Goal: Information Seeking & Learning: Learn about a topic

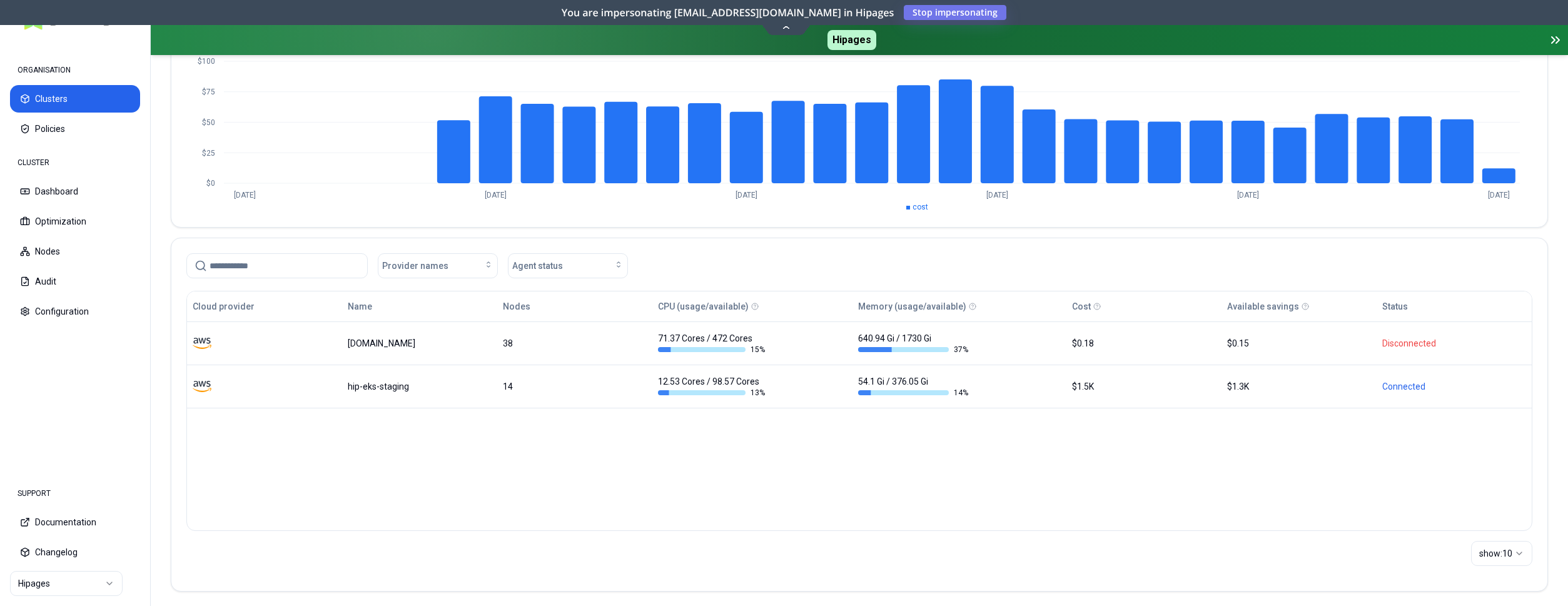
scroll to position [168, 0]
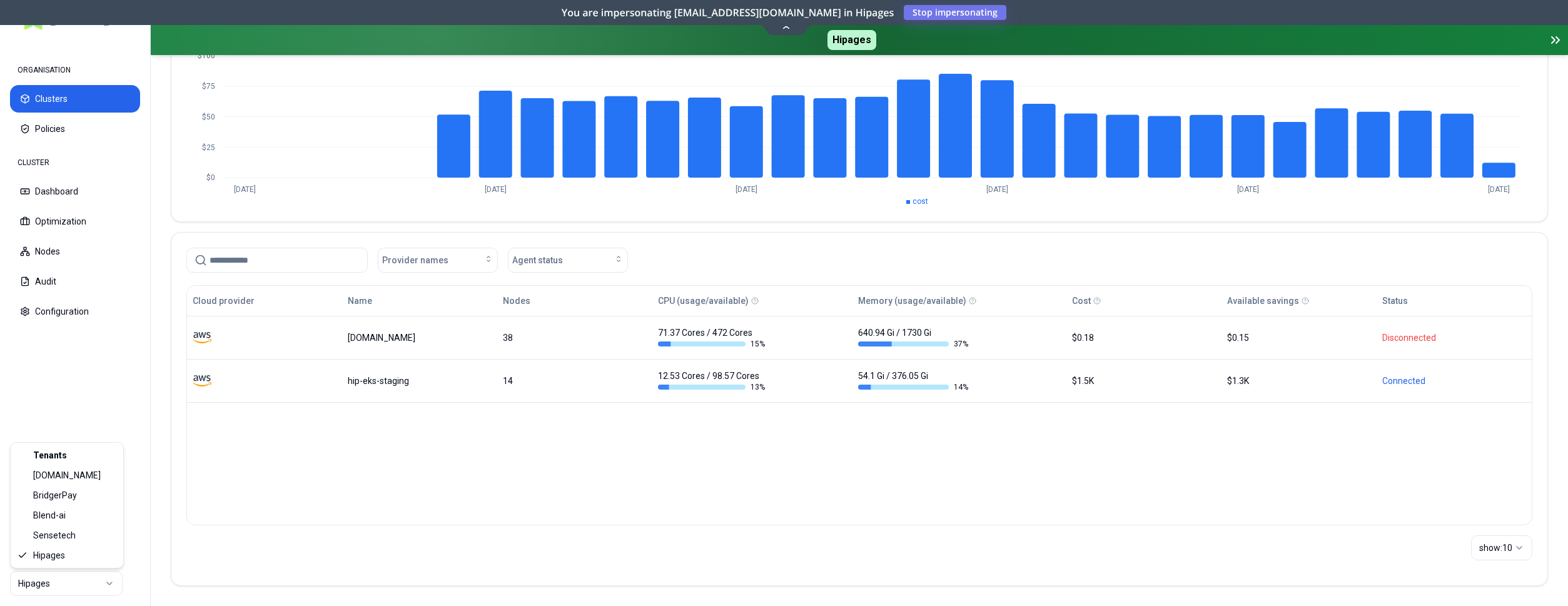
click at [47, 583] on html "ORGANISATION Clusters Policies CLUSTER Dashboard Optimization Nodes Audit Confi…" at bounding box center [784, 303] width 1568 height 606
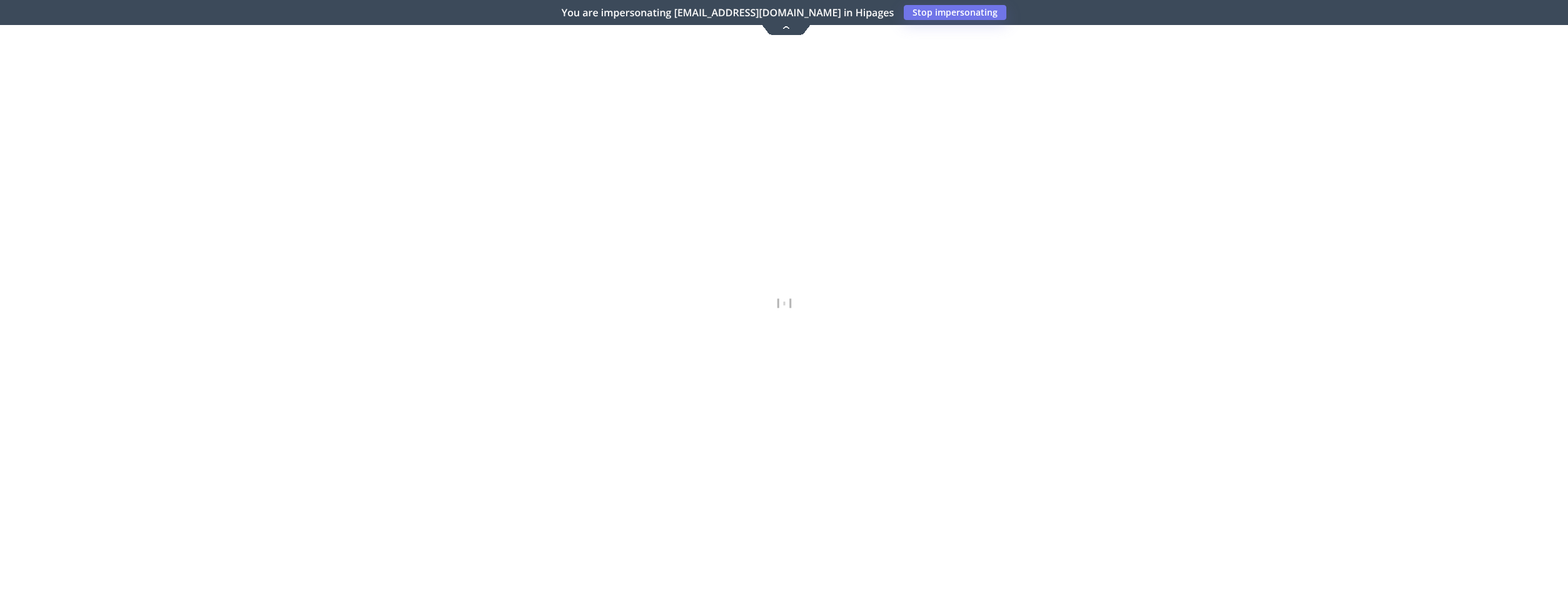
scroll to position [160, 0]
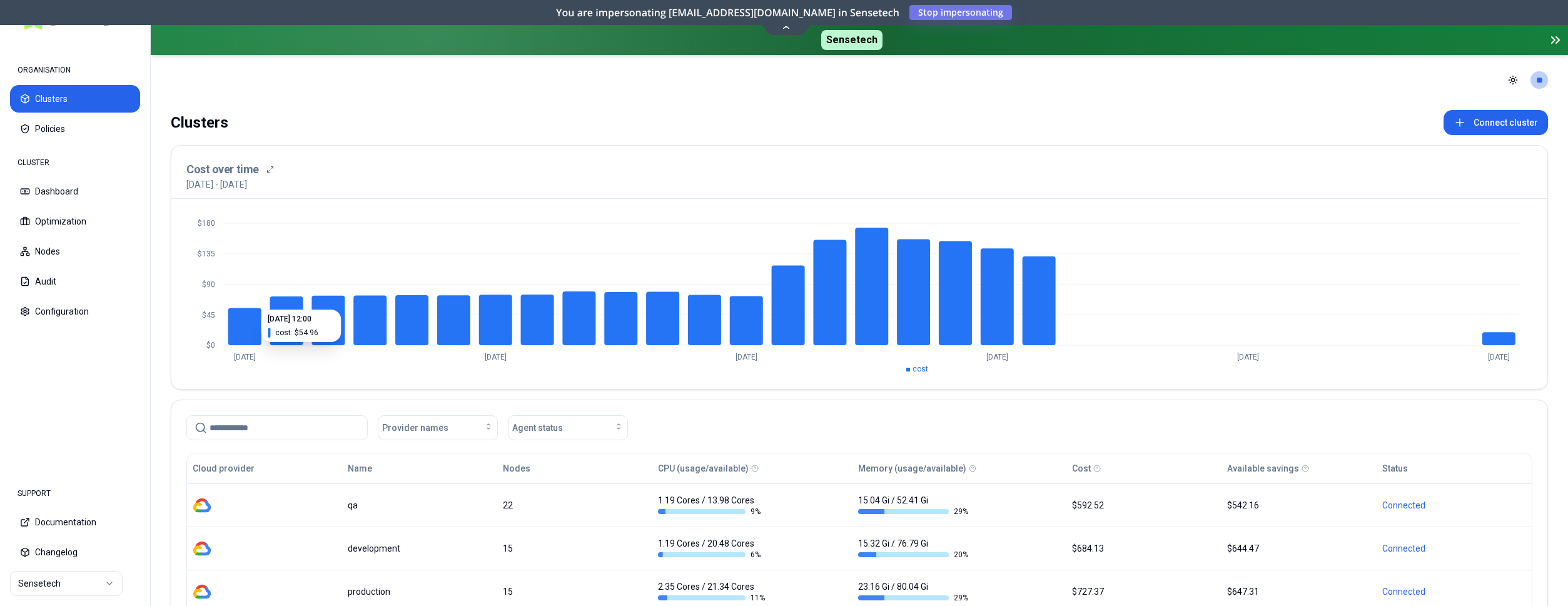
click at [1487, 240] on icon "$0 $45 $90 $135 $180 [DATE] [DATE] [DATE] [DATE] [DATE] [DATE]" at bounding box center [859, 294] width 1346 height 160
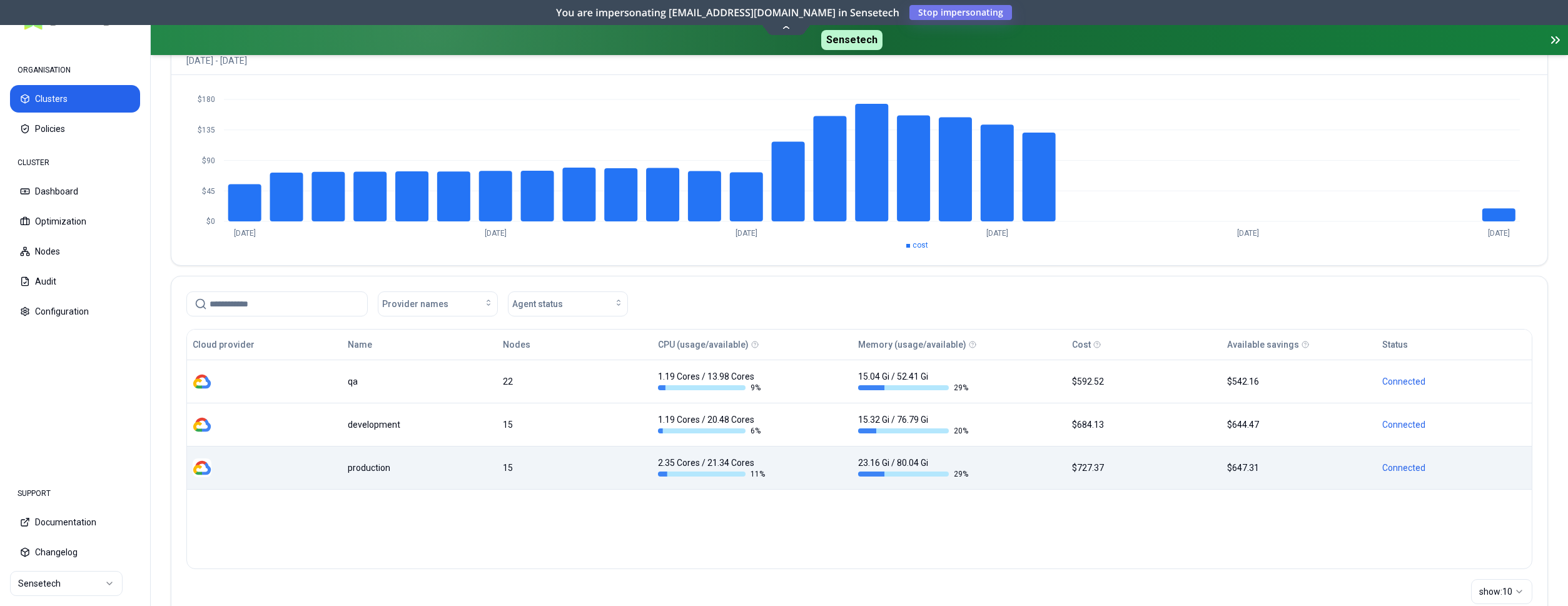
scroll to position [127, 0]
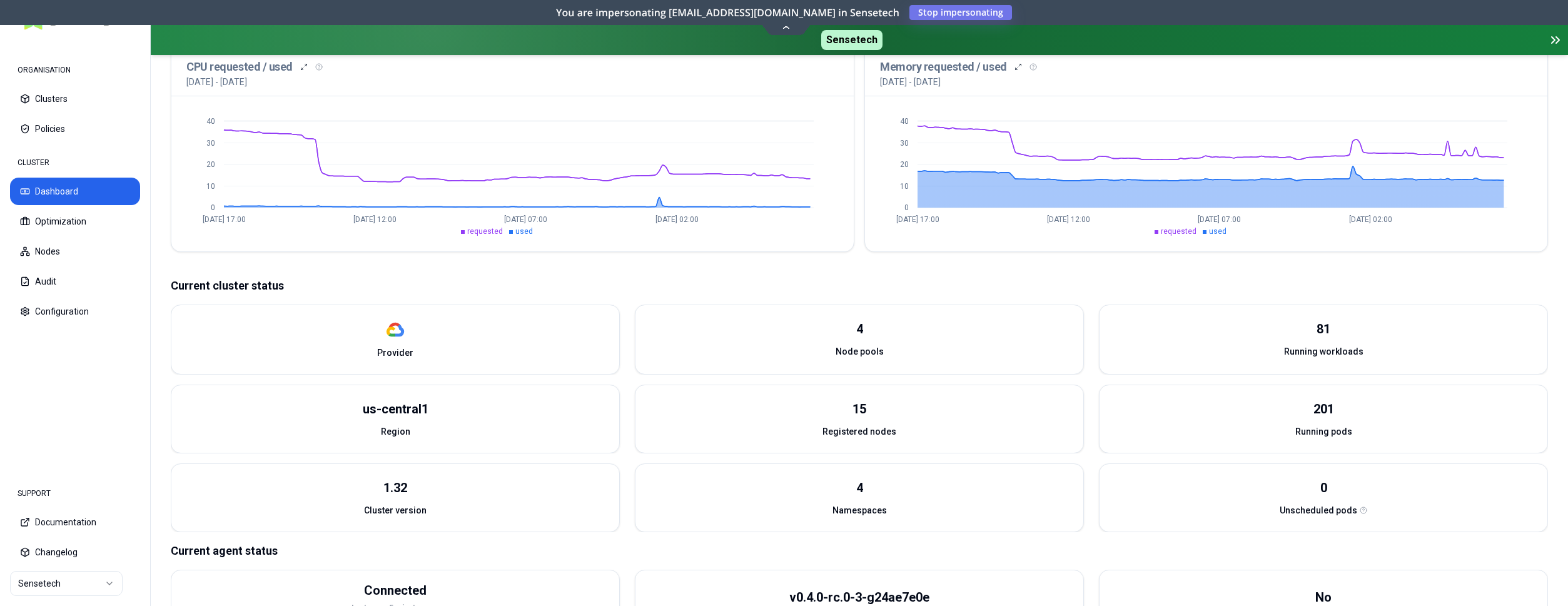
scroll to position [309, 0]
click at [53, 223] on button "Optimization" at bounding box center [75, 221] width 130 height 28
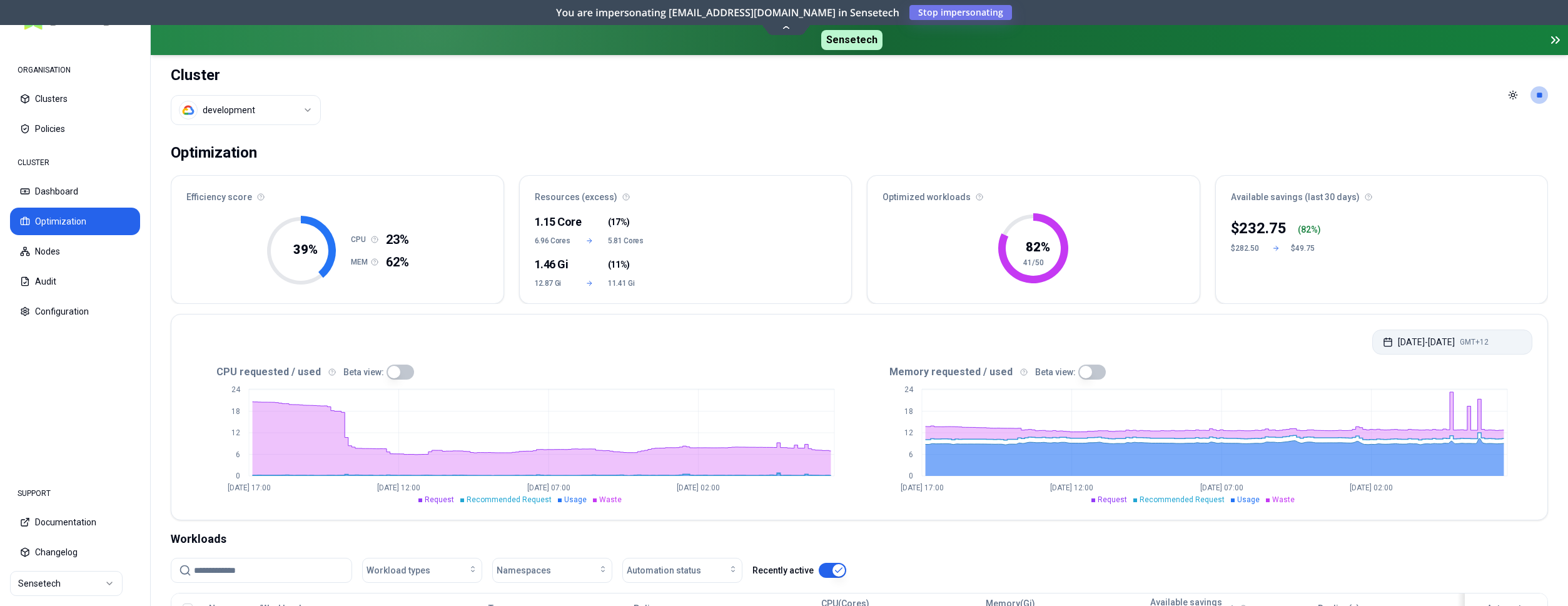
click at [1388, 345] on button "[DATE] - [DATE] GMT+12" at bounding box center [1452, 342] width 160 height 25
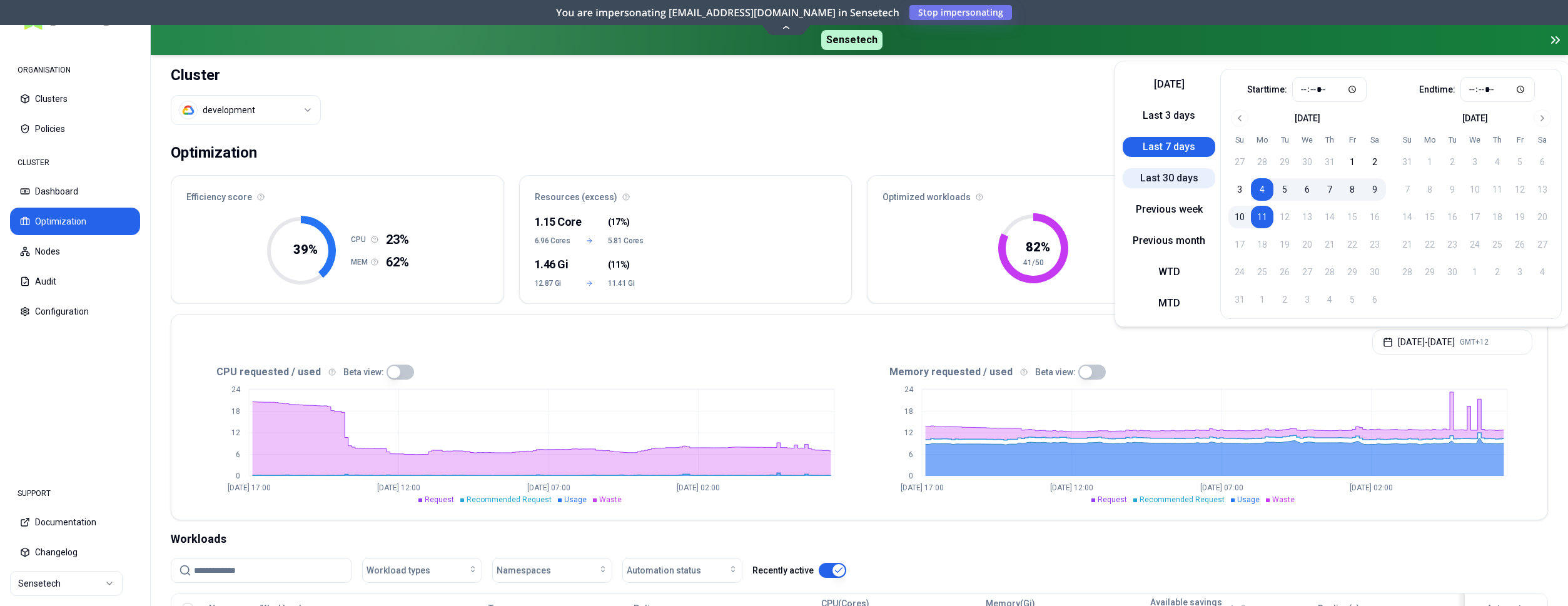
click at [1170, 184] on button "Last 30 days" at bounding box center [1168, 178] width 93 height 20
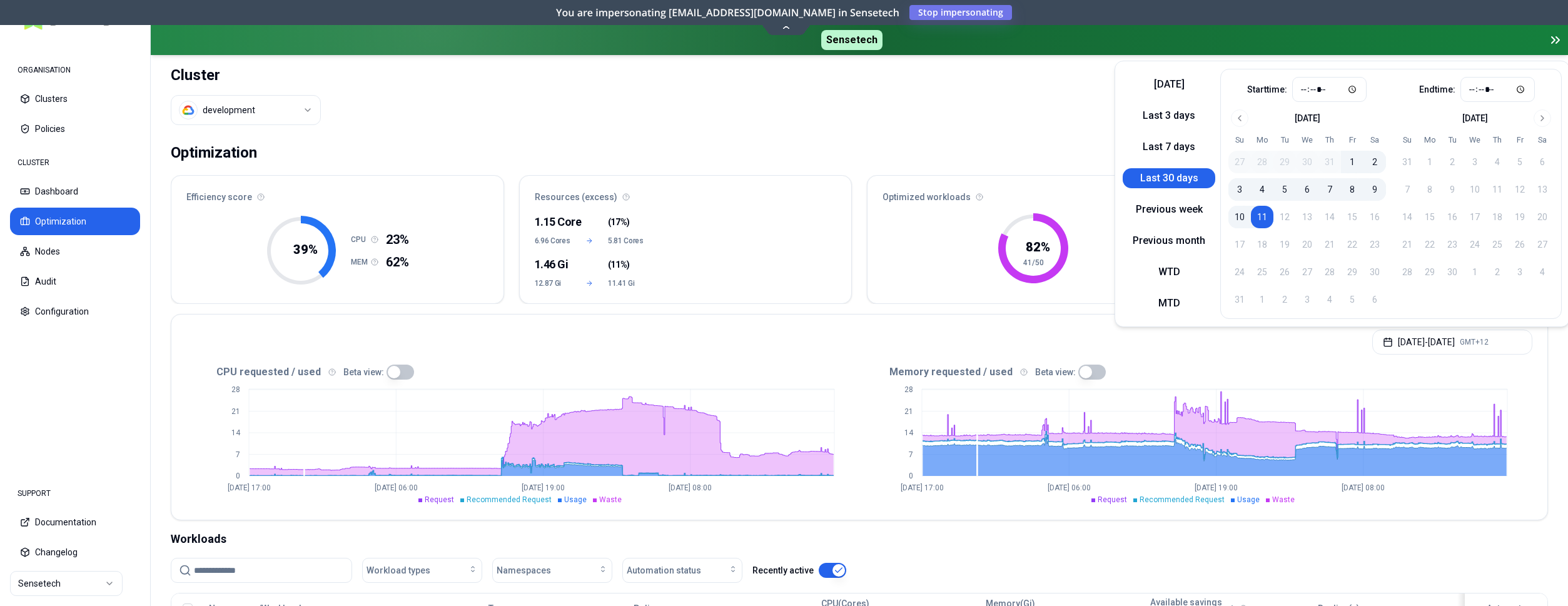
click at [1007, 100] on header "Cluster development Toggle theme **" at bounding box center [859, 95] width 1417 height 80
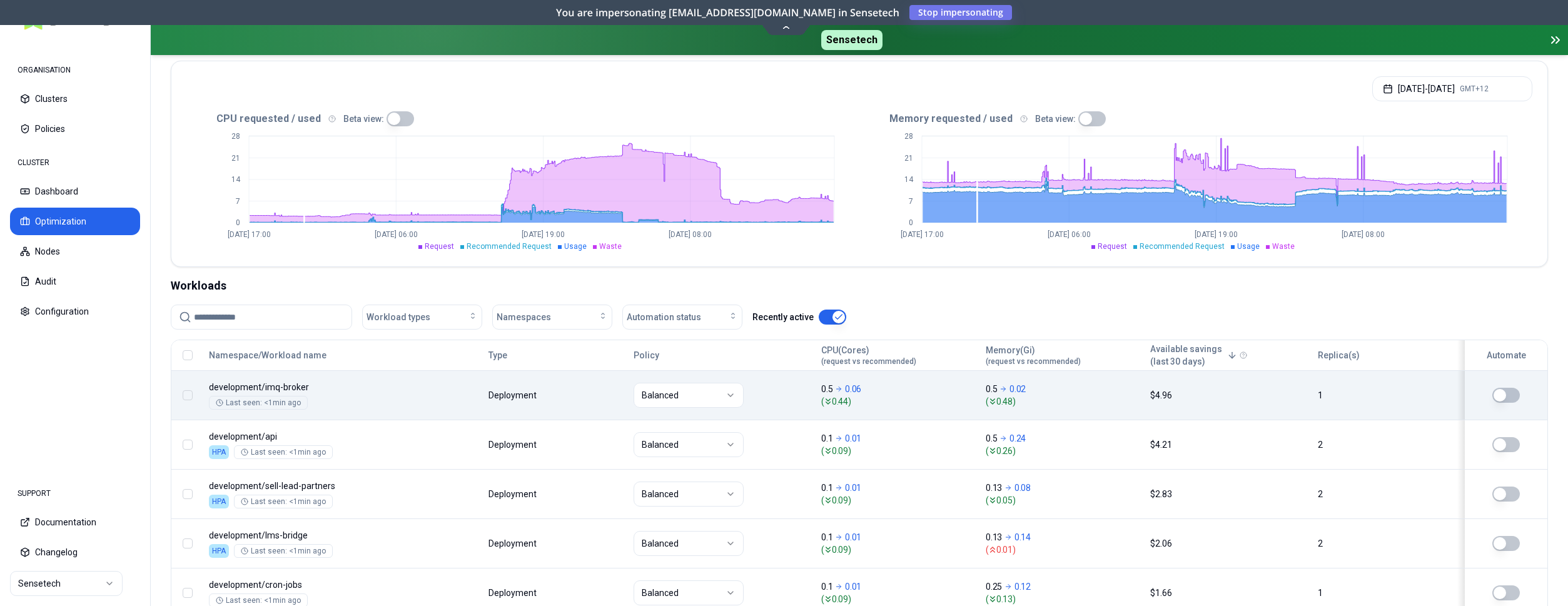
scroll to position [255, 0]
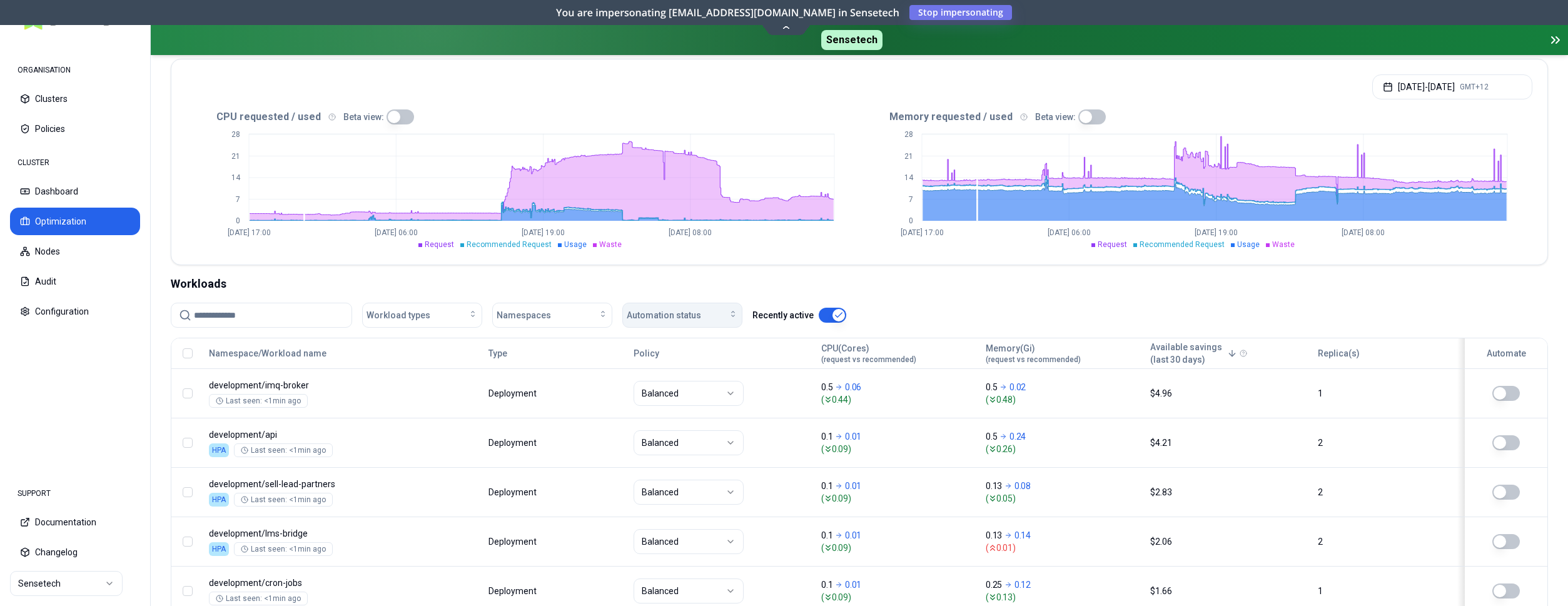
click at [731, 320] on div "Automation status" at bounding box center [682, 315] width 112 height 13
click at [696, 348] on div "on" at bounding box center [684, 344] width 119 height 20
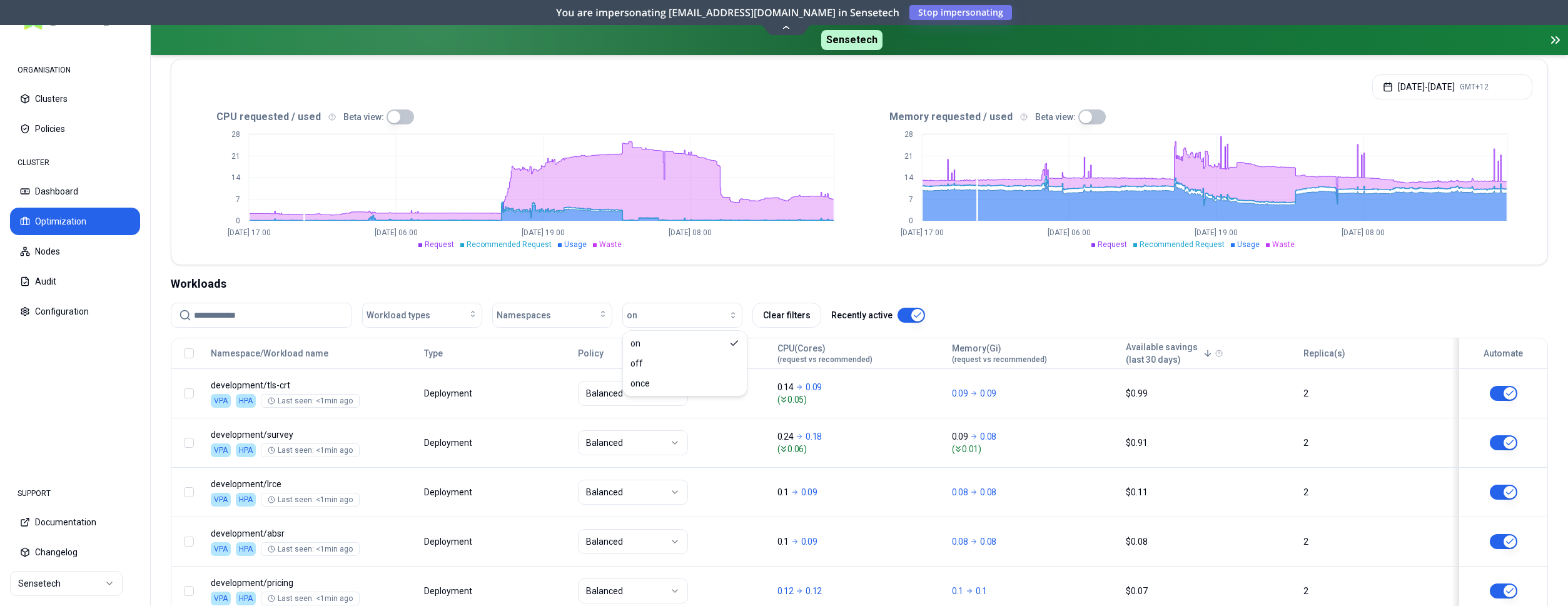
click at [1130, 293] on div "Workloads Workload types Namespaces on Clear filters Recently active Namespace/…" at bounding box center [859, 592] width 1377 height 634
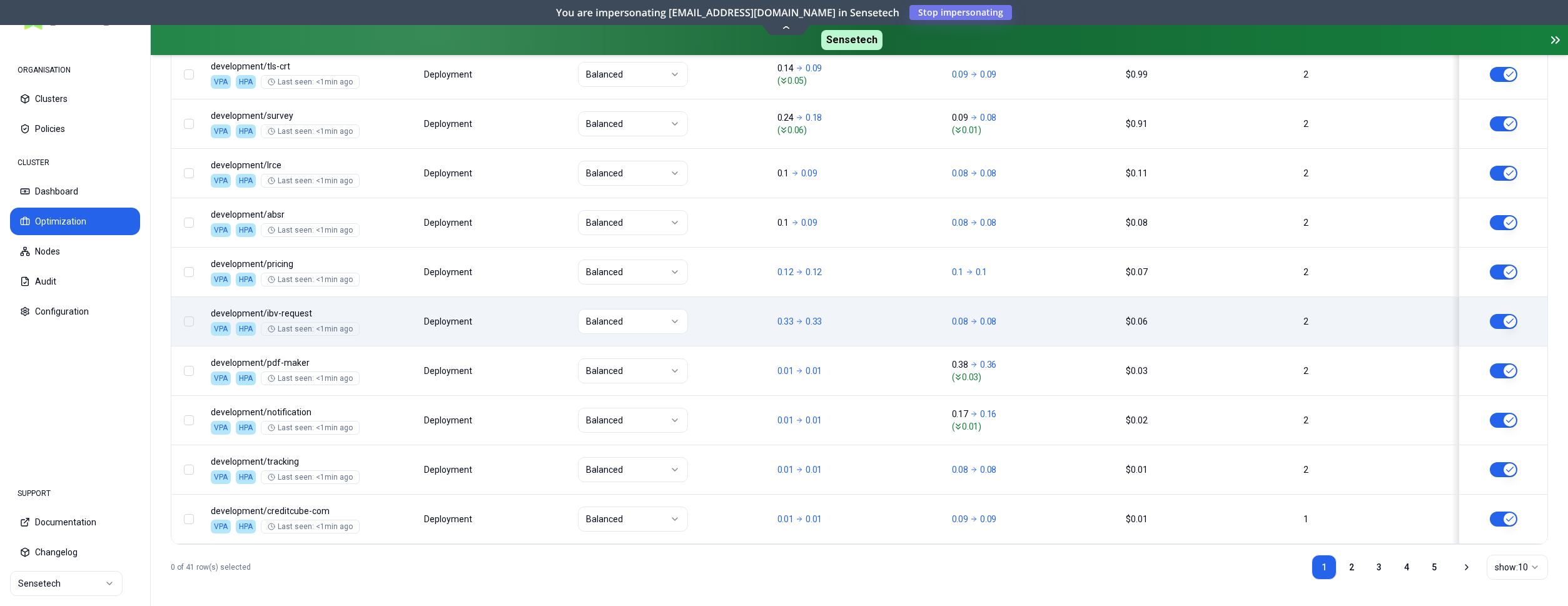
scroll to position [578, 0]
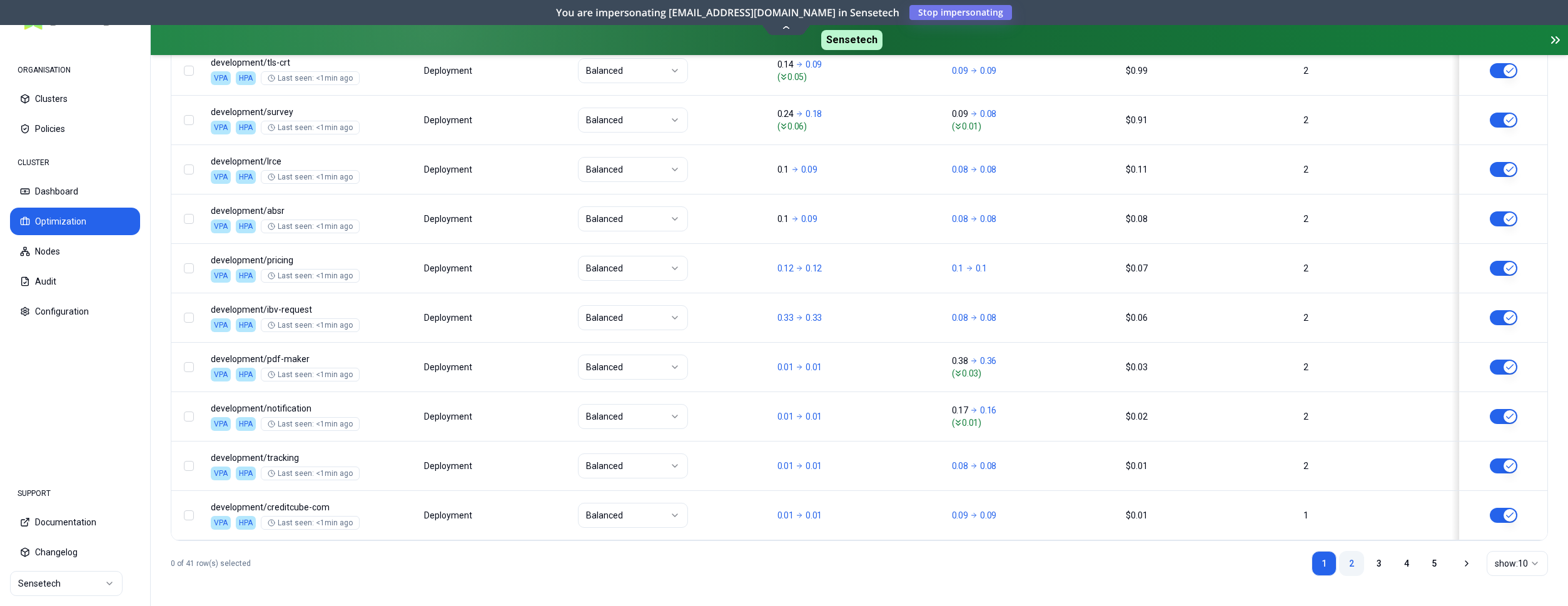
click at [1346, 564] on link "2" at bounding box center [1351, 564] width 25 height 25
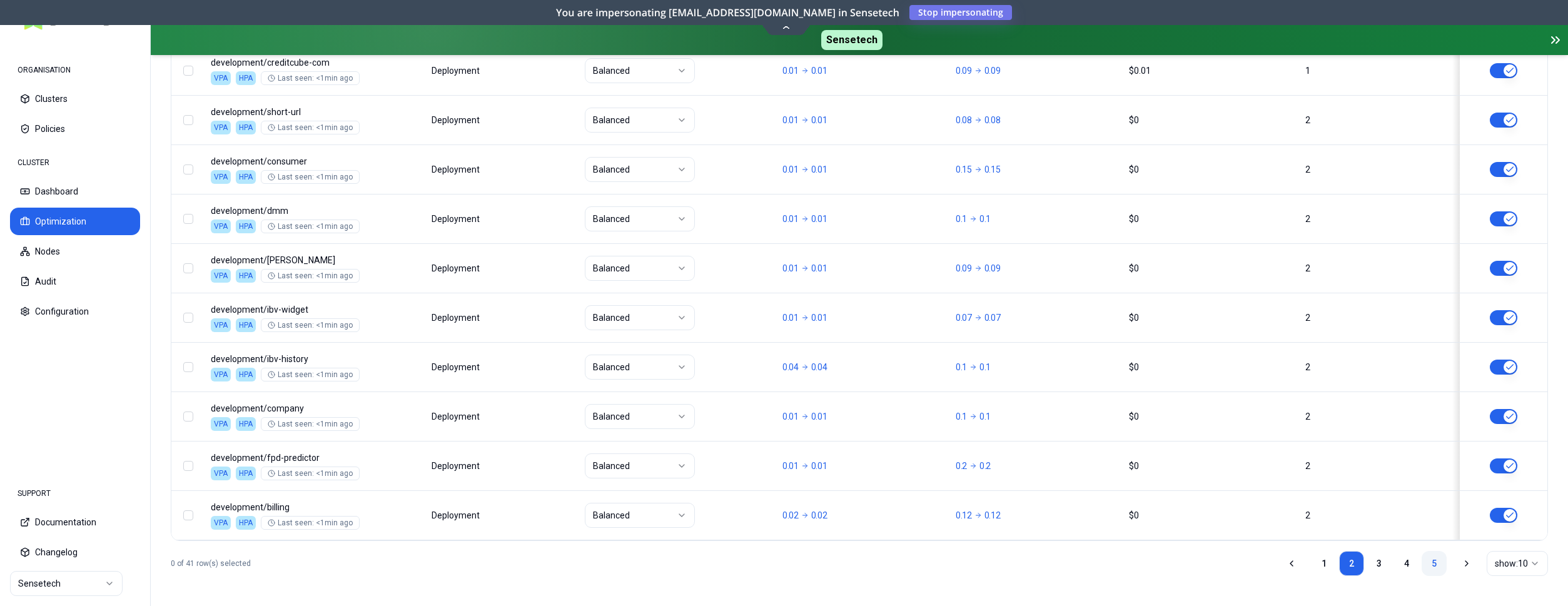
click at [1430, 561] on link "5" at bounding box center [1434, 564] width 25 height 25
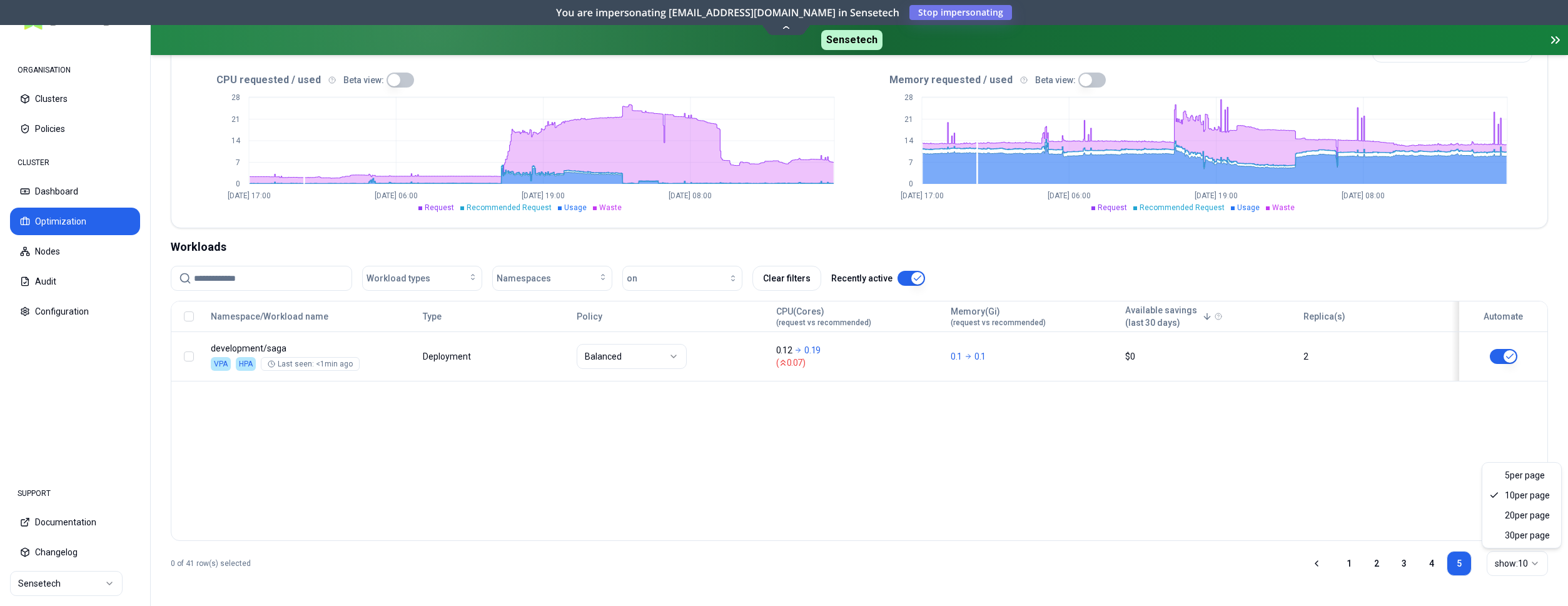
scroll to position [292, 0]
click at [1521, 560] on html "ORGANISATION Clusters Policies CLUSTER Dashboard Optimization Nodes Audit Confi…" at bounding box center [784, 303] width 1568 height 606
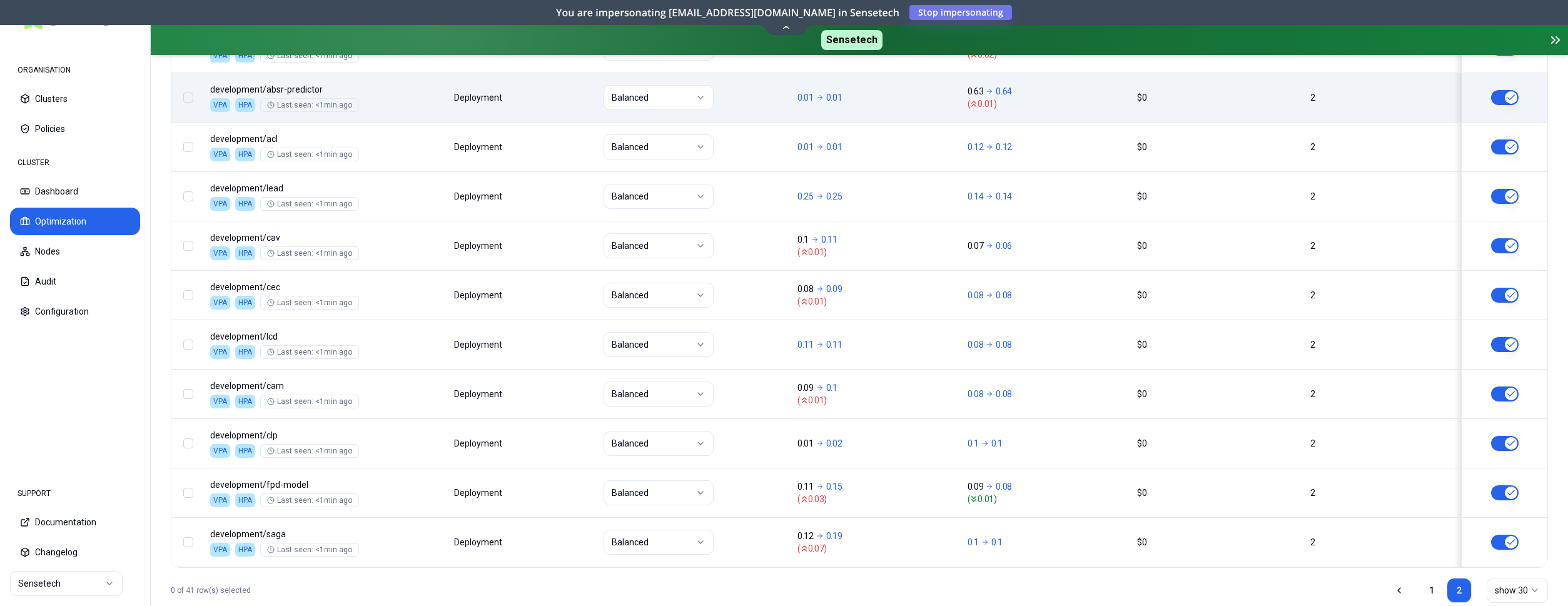
scroll to position [627, 0]
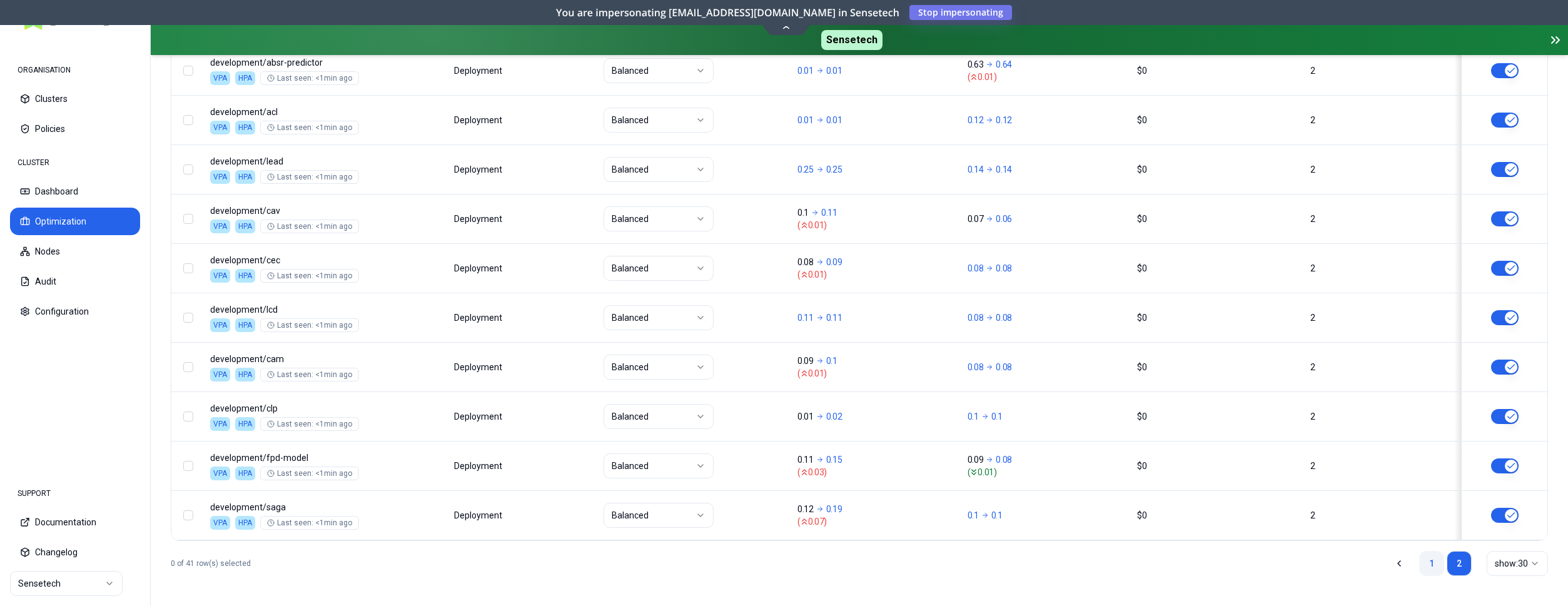
click at [1427, 568] on link "1" at bounding box center [1431, 564] width 25 height 25
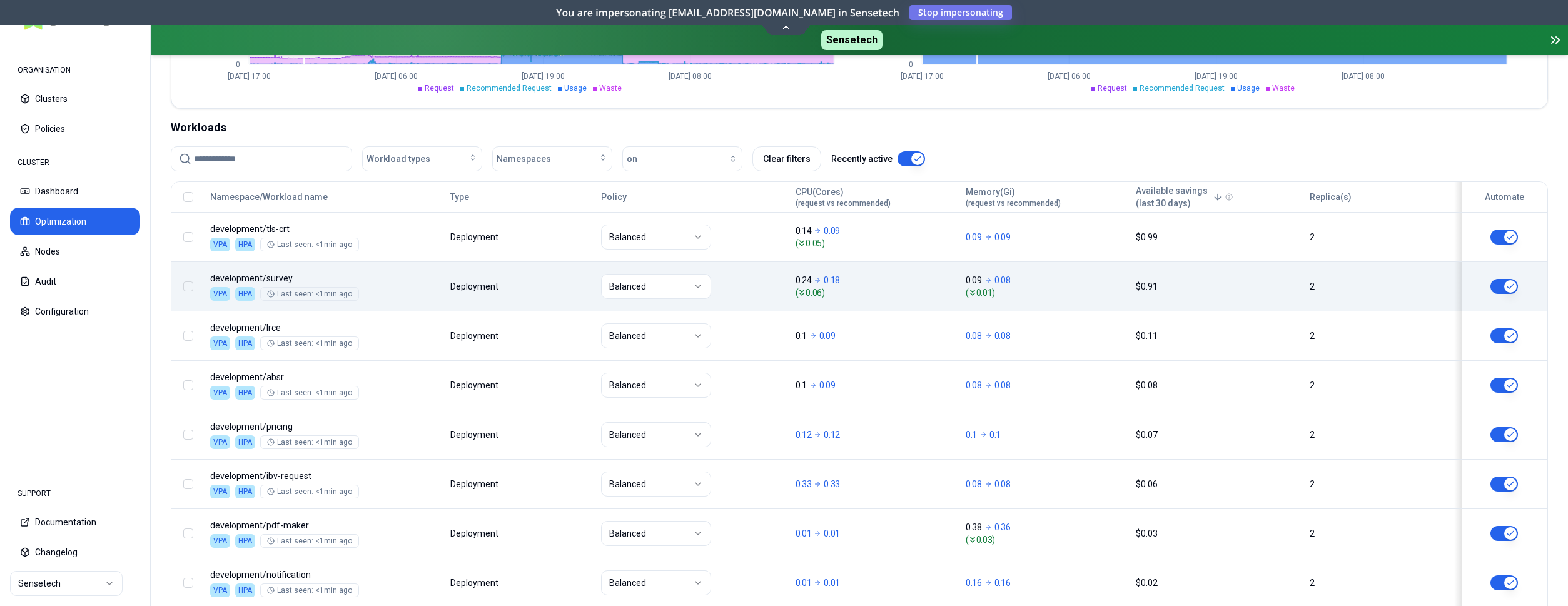
scroll to position [447, 0]
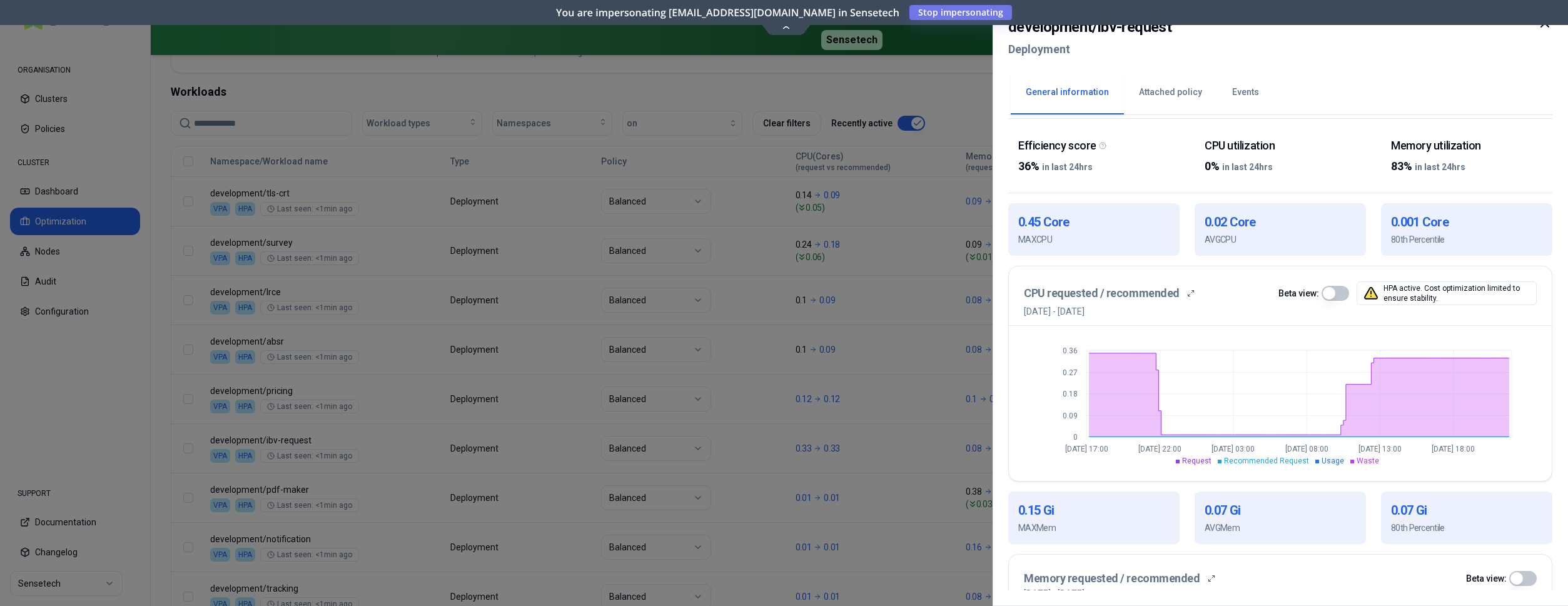
scroll to position [192, 0]
click at [918, 452] on div at bounding box center [784, 303] width 1568 height 606
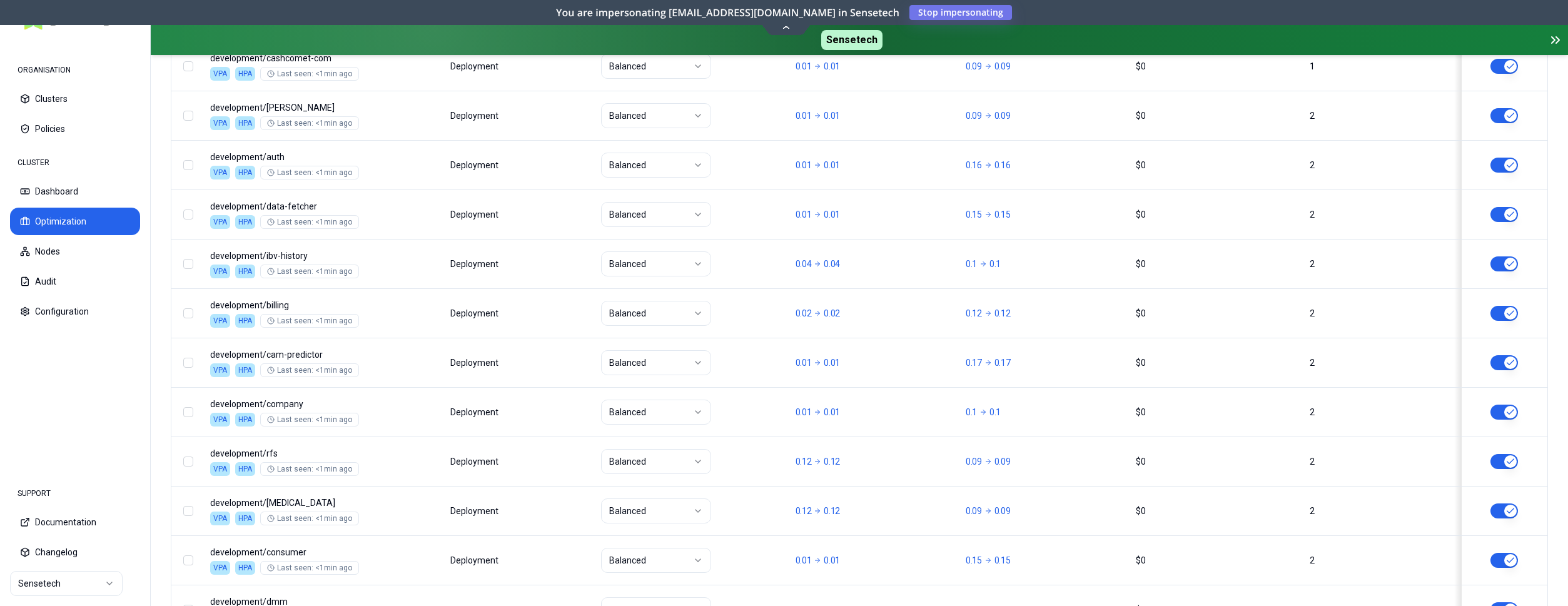
scroll to position [1567, 0]
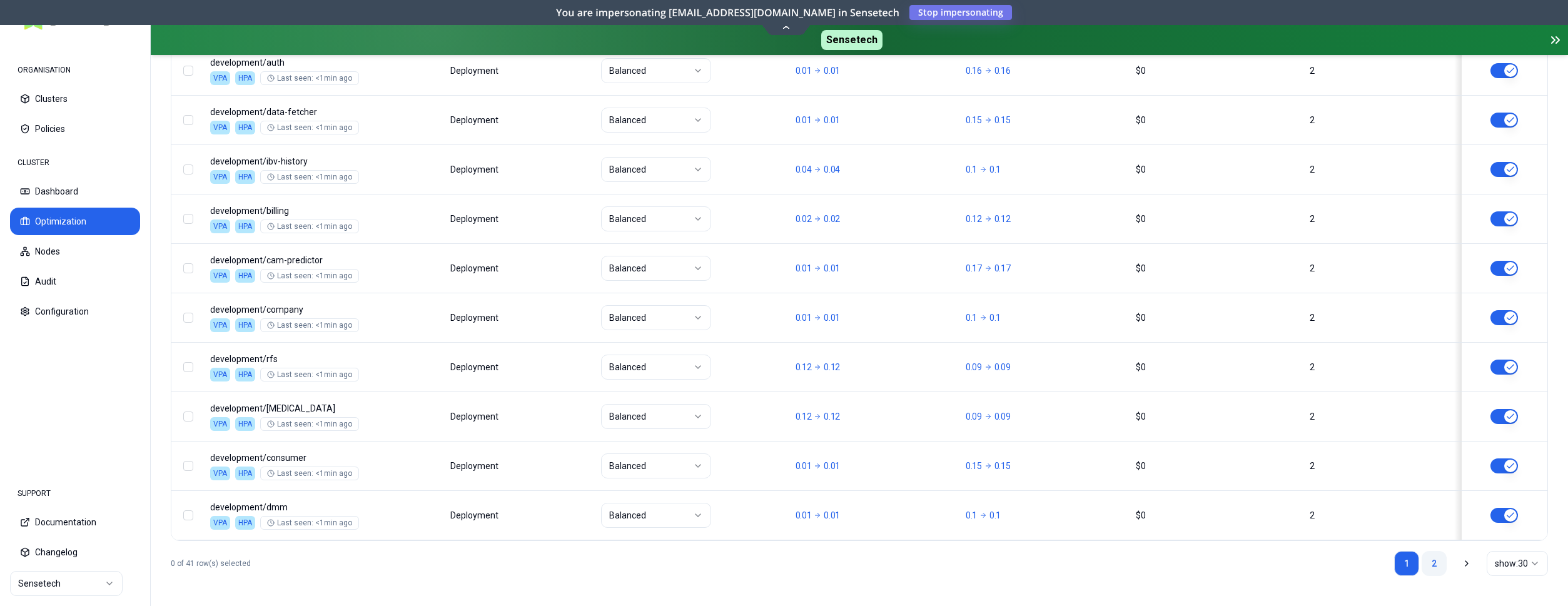
click at [1428, 564] on link "2" at bounding box center [1434, 564] width 25 height 25
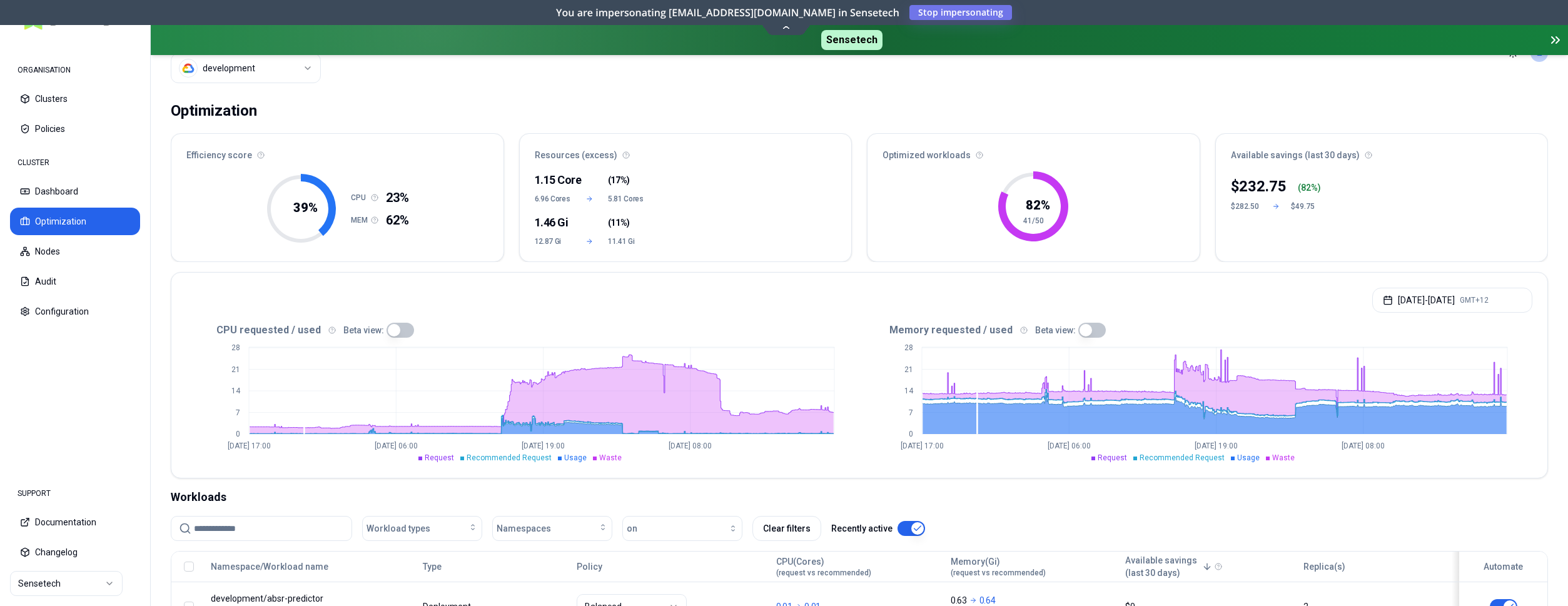
scroll to position [0, 0]
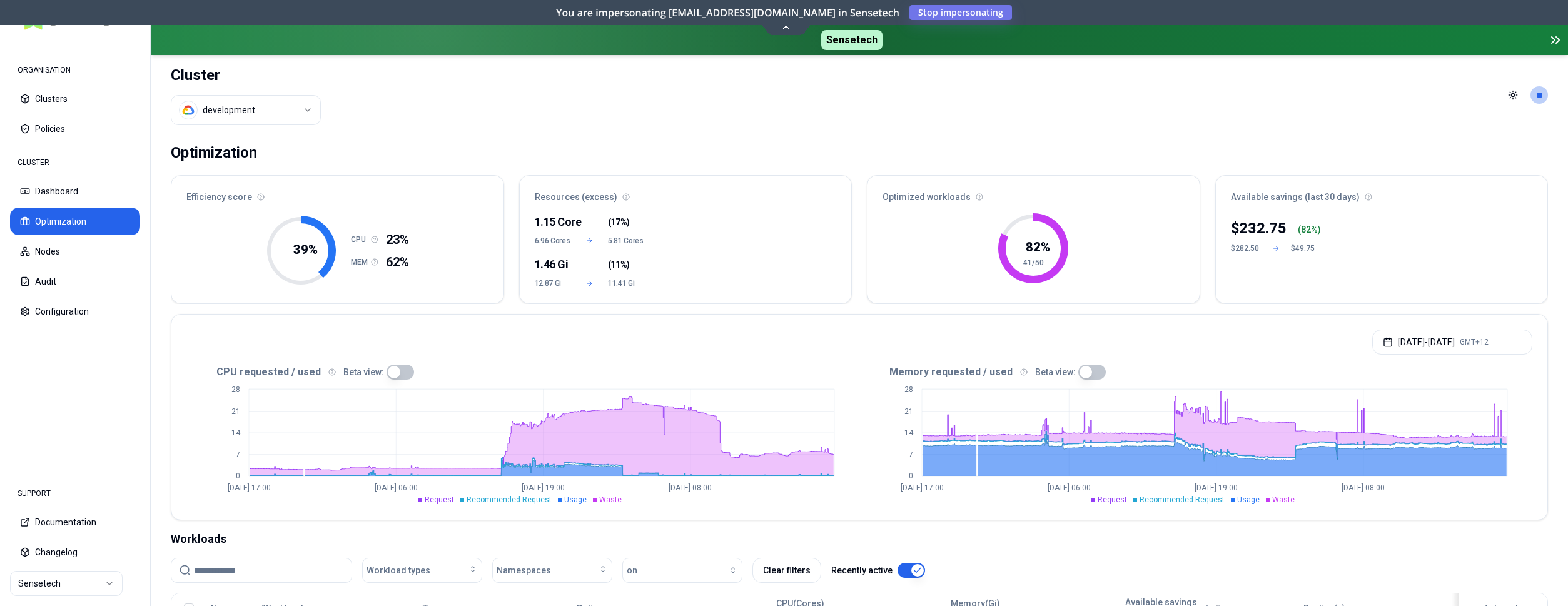
click at [260, 116] on html "ORGANISATION Clusters Policies CLUSTER Dashboard Optimization Nodes Audit Confi…" at bounding box center [784, 303] width 1568 height 606
click at [608, 93] on html "ORGANISATION Clusters Policies CLUSTER Dashboard Optimization Nodes Audit Confi…" at bounding box center [784, 303] width 1568 height 606
click at [223, 108] on html "ORGANISATION Clusters Policies CLUSTER Dashboard Optimization Nodes Audit Confi…" at bounding box center [784, 303] width 1568 height 606
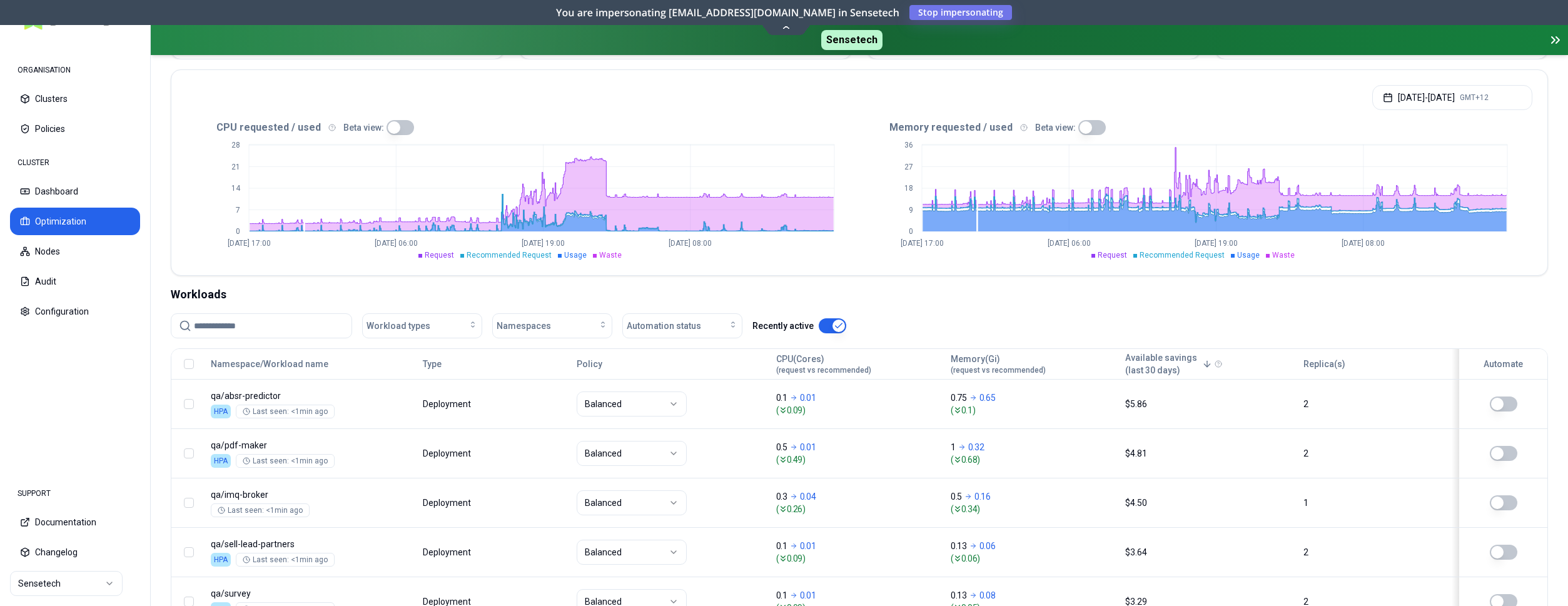
scroll to position [255, 0]
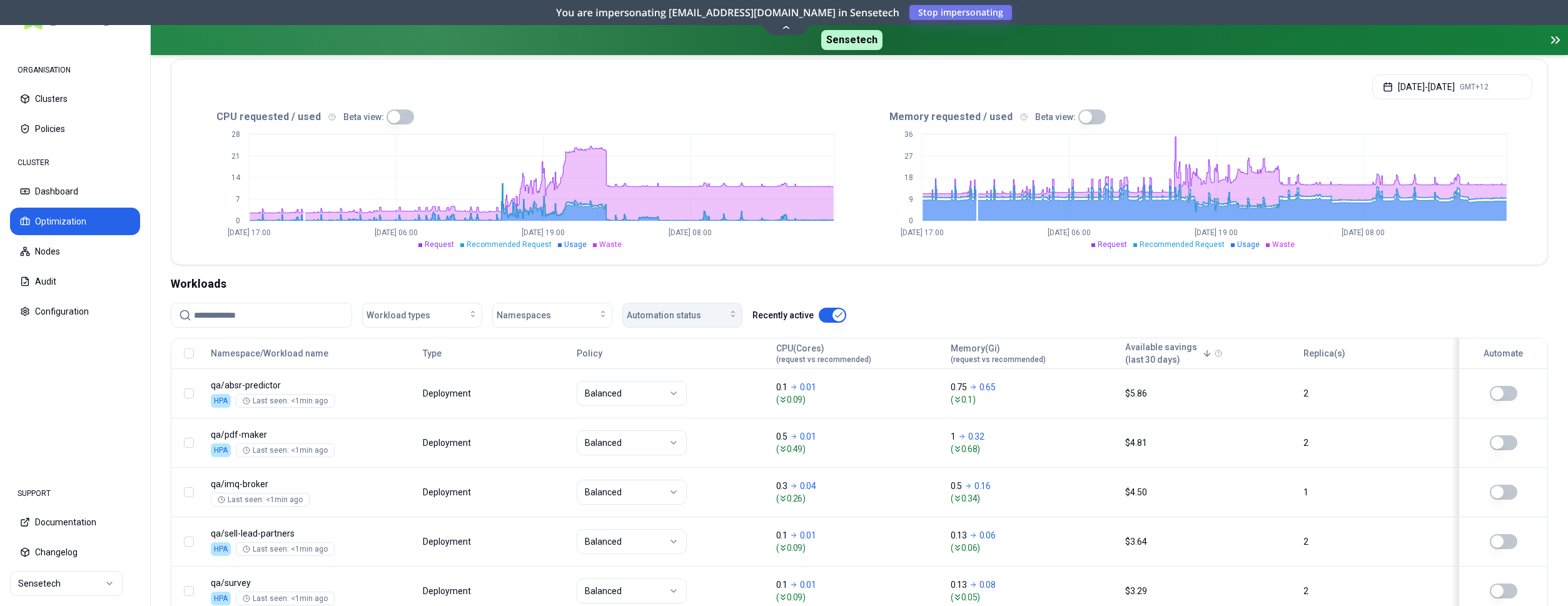
click at [717, 305] on button "Automation status" at bounding box center [682, 315] width 120 height 25
click at [684, 345] on div "on" at bounding box center [684, 344] width 119 height 20
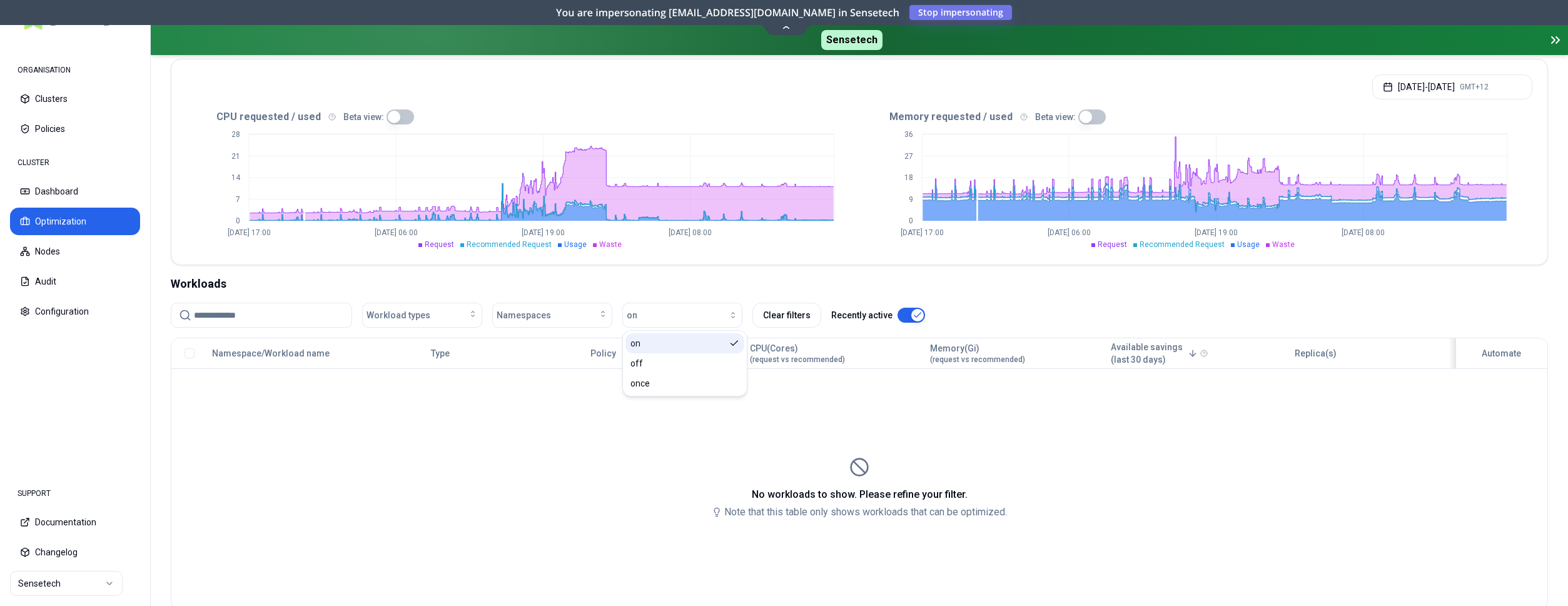
click at [705, 337] on div "on" at bounding box center [684, 344] width 119 height 20
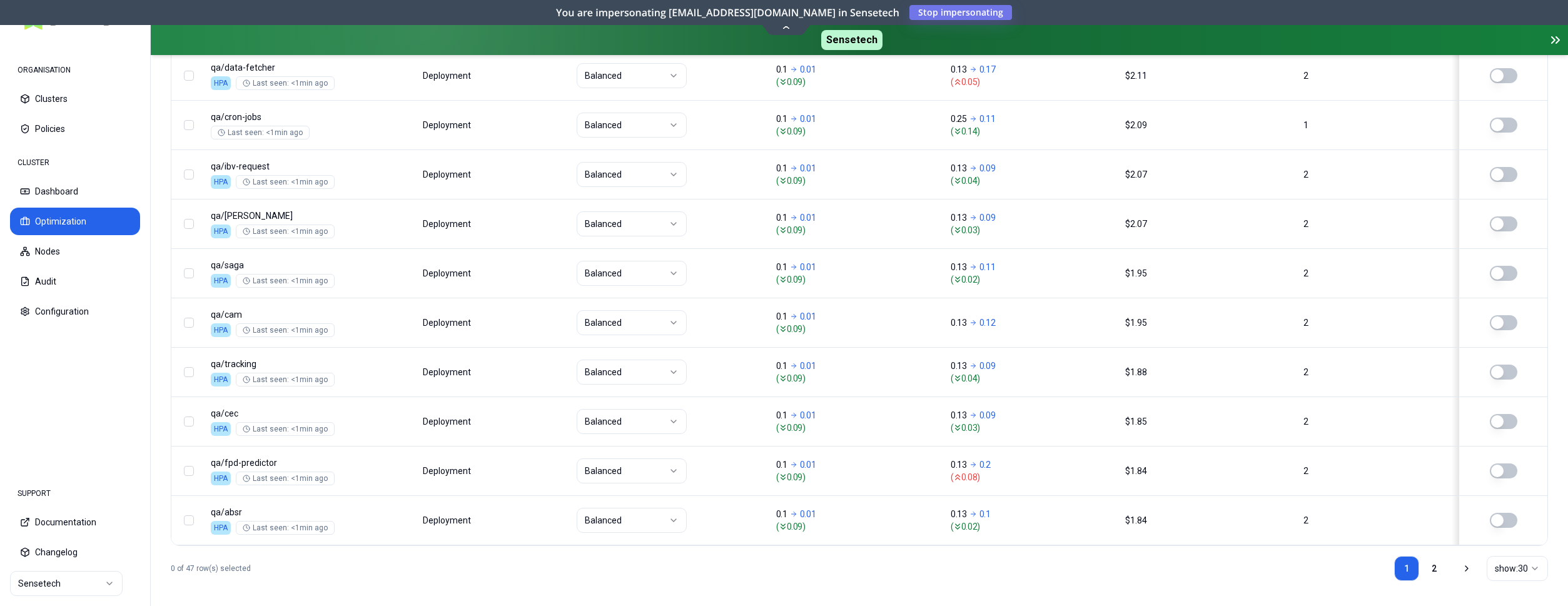
scroll to position [1567, 0]
click at [1431, 564] on link "2" at bounding box center [1434, 564] width 25 height 25
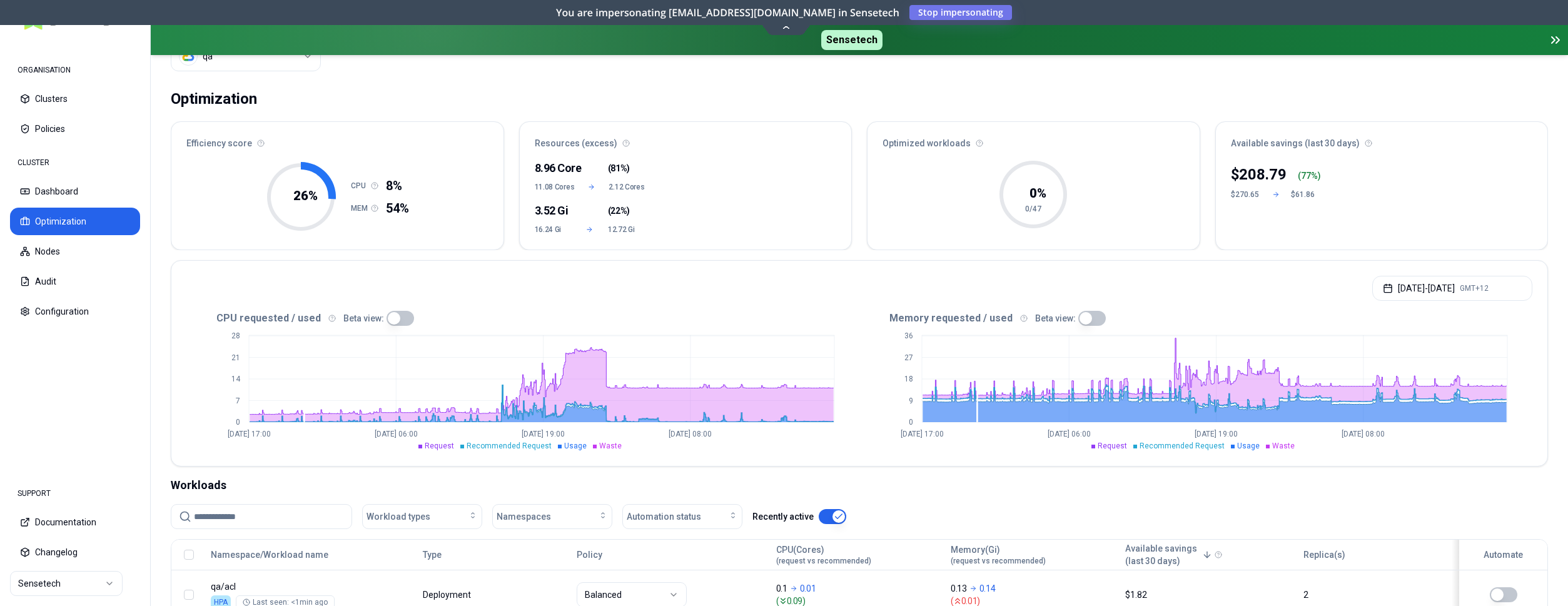
scroll to position [0, 0]
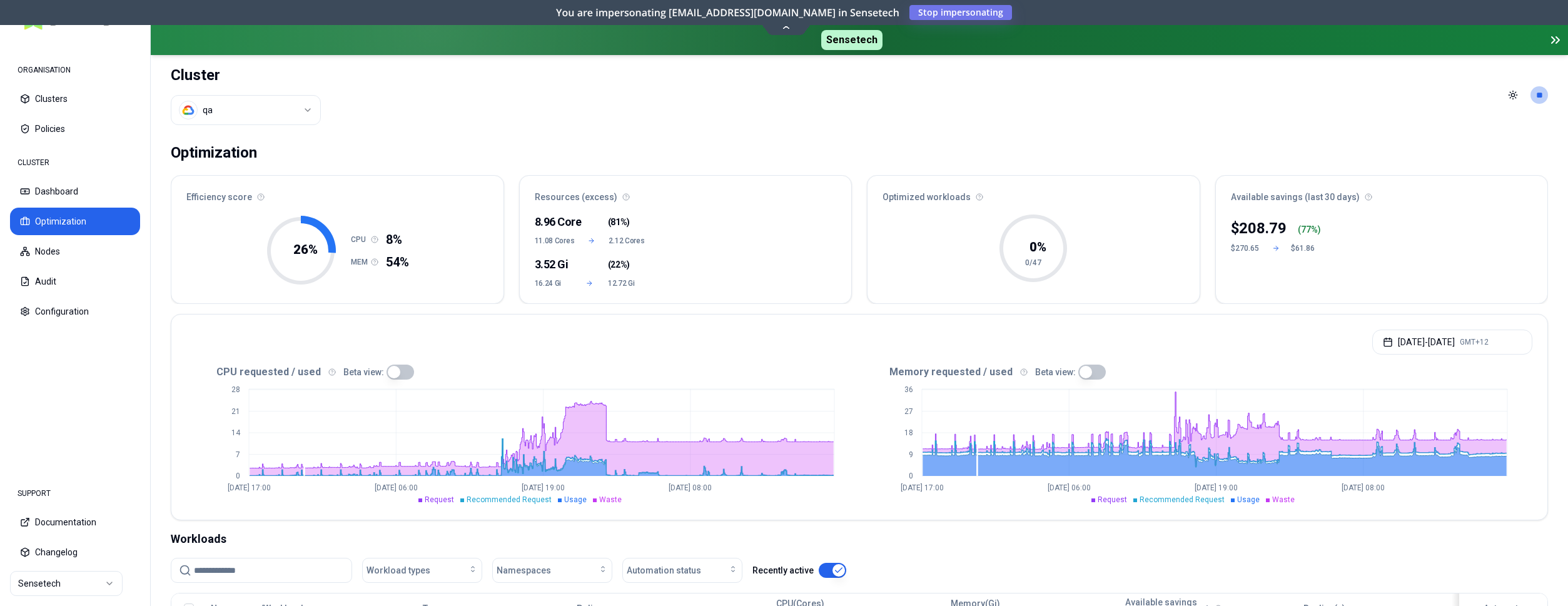
click at [264, 106] on html "ORGANISATION Clusters Policies CLUSTER Dashboard Optimization Nodes Audit Confi…" at bounding box center [784, 303] width 1568 height 606
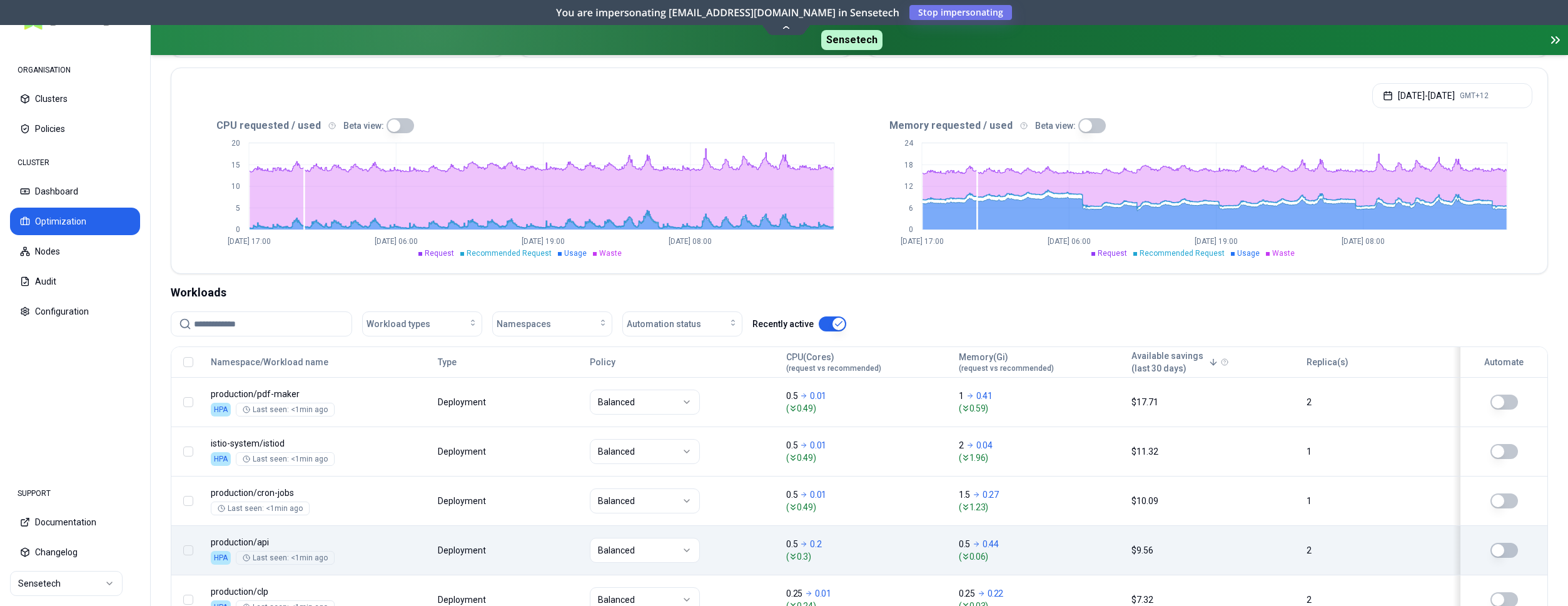
scroll to position [127, 0]
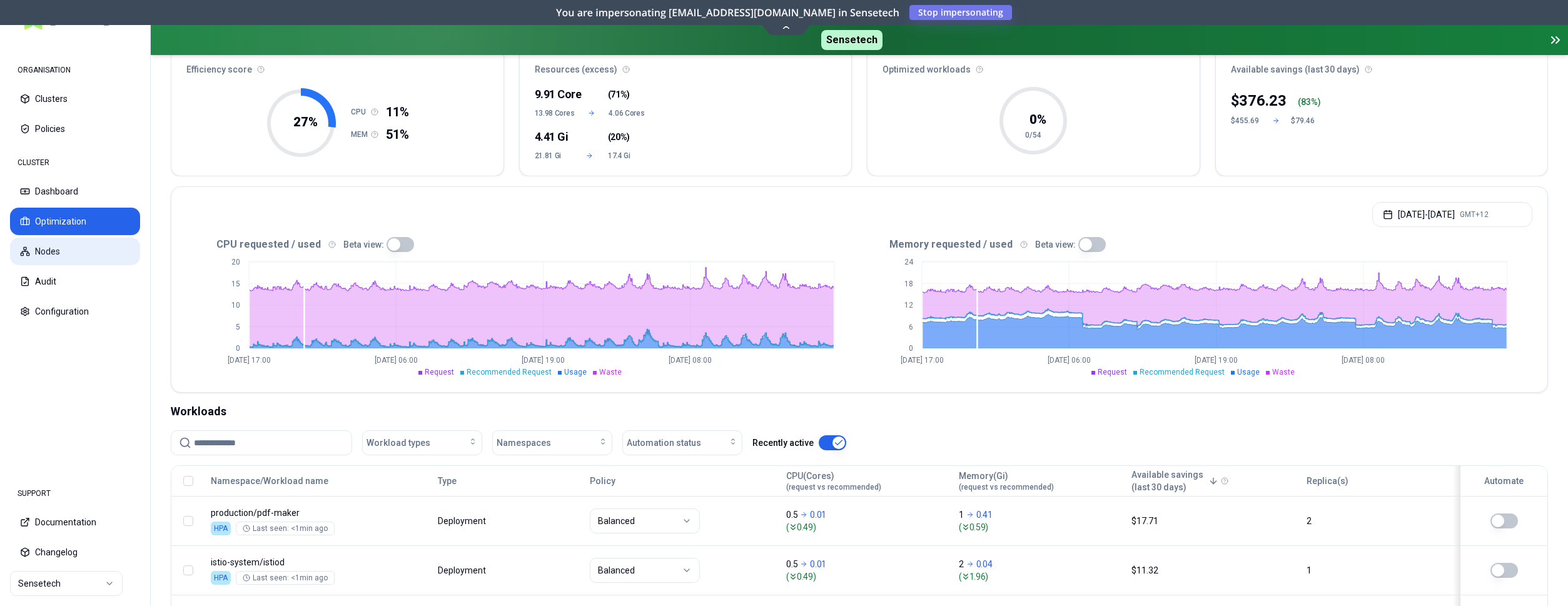
click at [66, 247] on button "Nodes" at bounding box center [75, 252] width 130 height 28
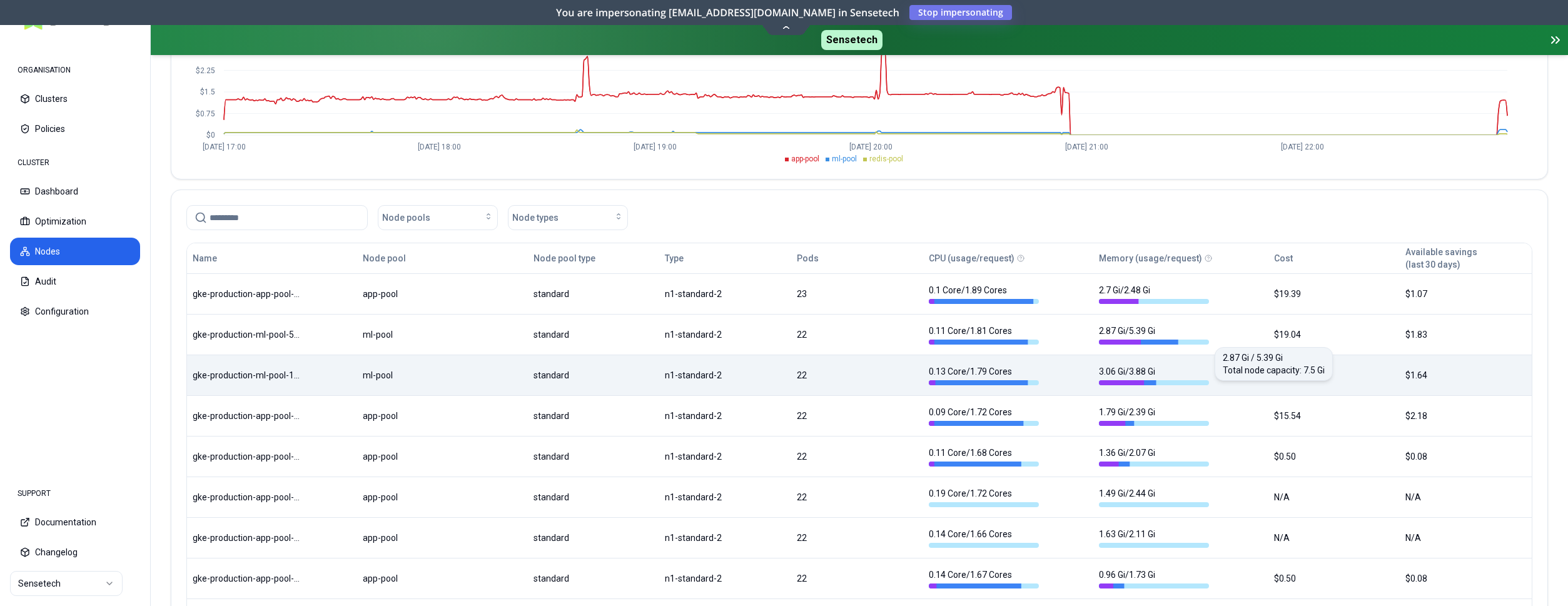
scroll to position [297, 0]
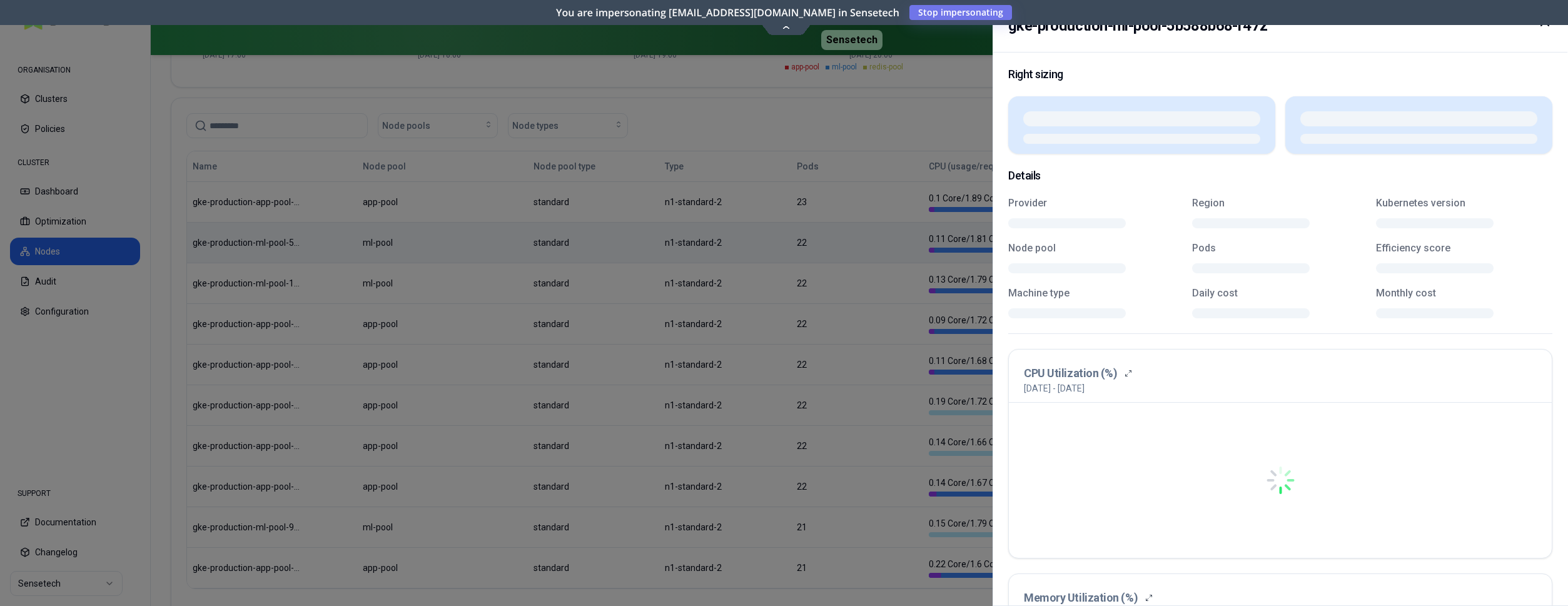
scroll to position [297, 0]
drag, startPoint x: 734, startPoint y: 239, endPoint x: 964, endPoint y: 240, distance: 230.0
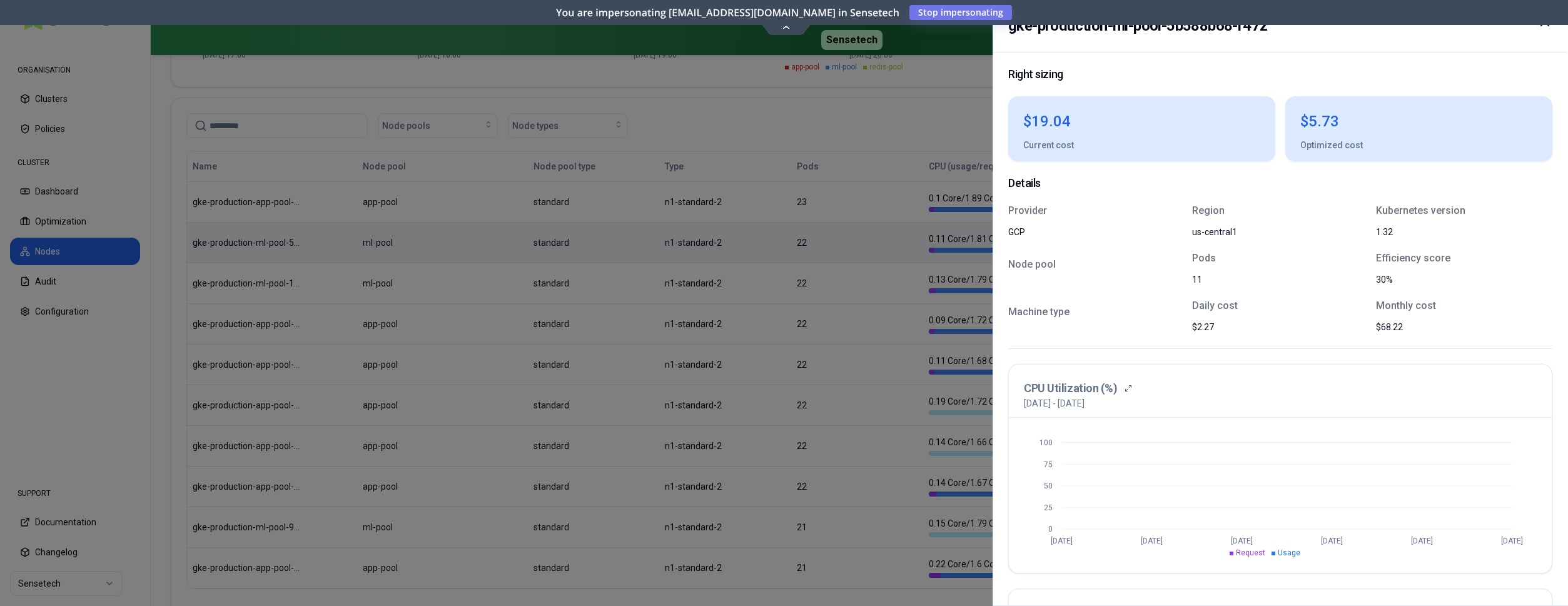
click at [559, 198] on div at bounding box center [784, 303] width 1568 height 606
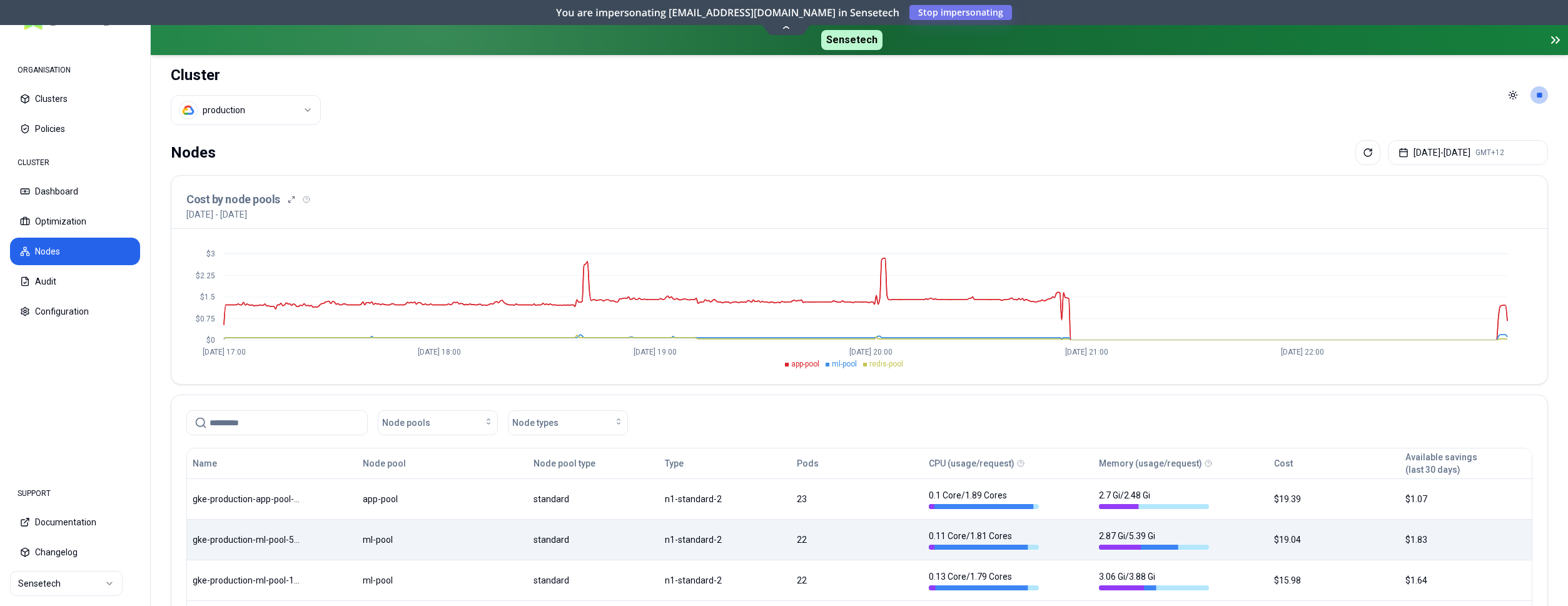
click at [231, 118] on html "ORGANISATION Clusters Policies CLUSTER Dashboard Optimization Nodes Audit Confi…" at bounding box center [784, 303] width 1568 height 606
drag, startPoint x: 239, startPoint y: 168, endPoint x: 331, endPoint y: 175, distance: 92.3
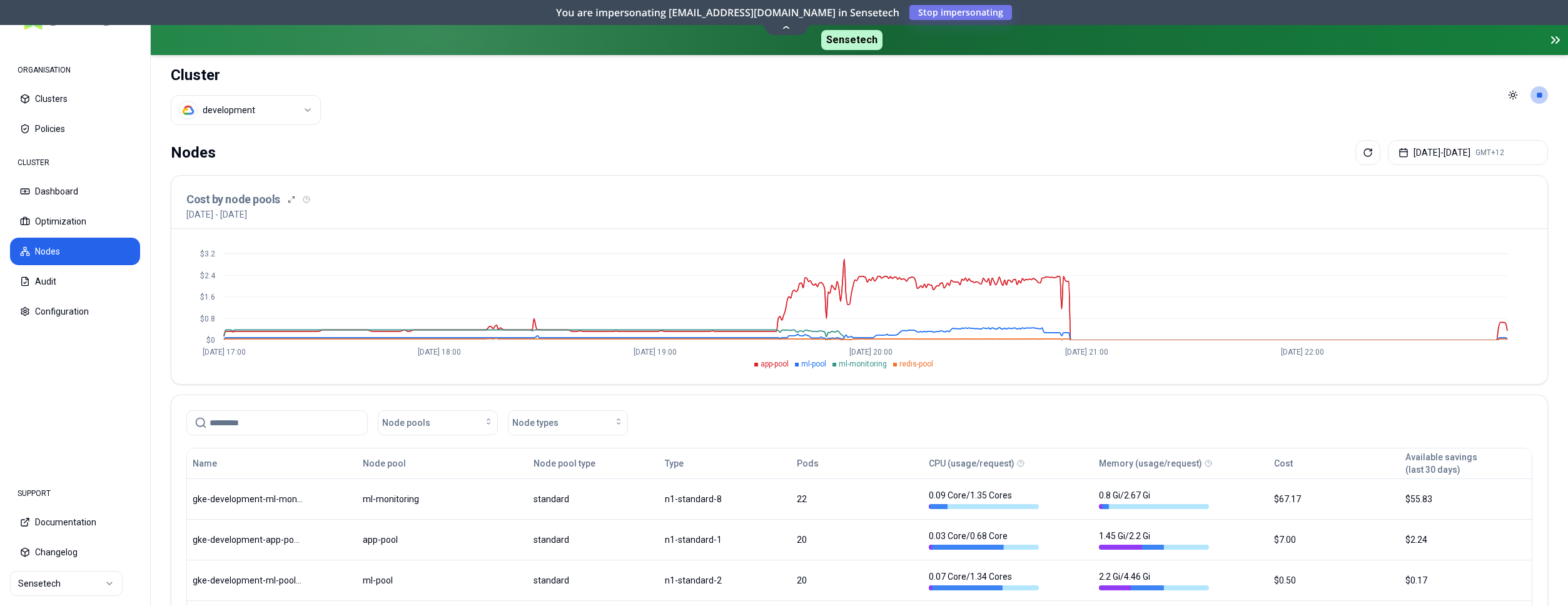
click at [286, 99] on html "ORGANISATION Clusters Policies CLUSTER Dashboard Optimization Nodes Audit Confi…" at bounding box center [784, 303] width 1568 height 606
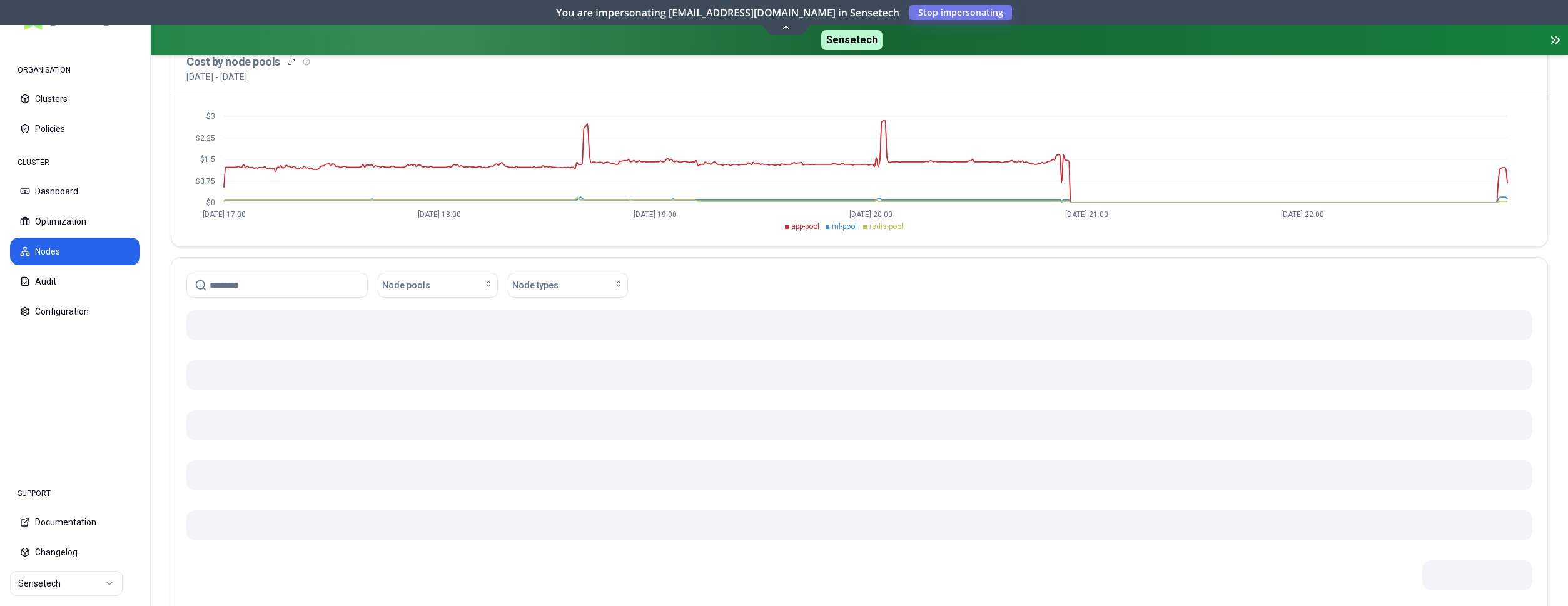
scroll to position [190, 0]
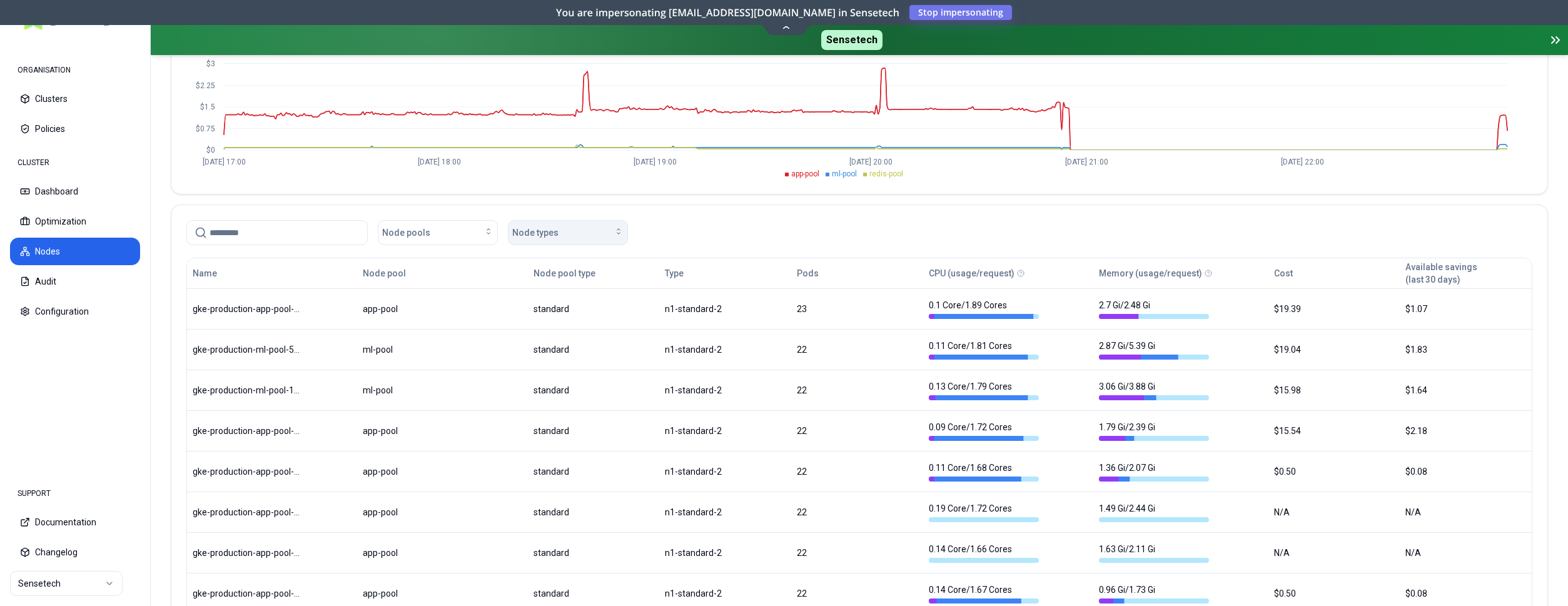
click at [560, 230] on div "Node types" at bounding box center [568, 233] width 112 height 13
click at [662, 221] on div "Node pools Node types" at bounding box center [859, 233] width 1346 height 25
